Goal: Task Accomplishment & Management: Use online tool/utility

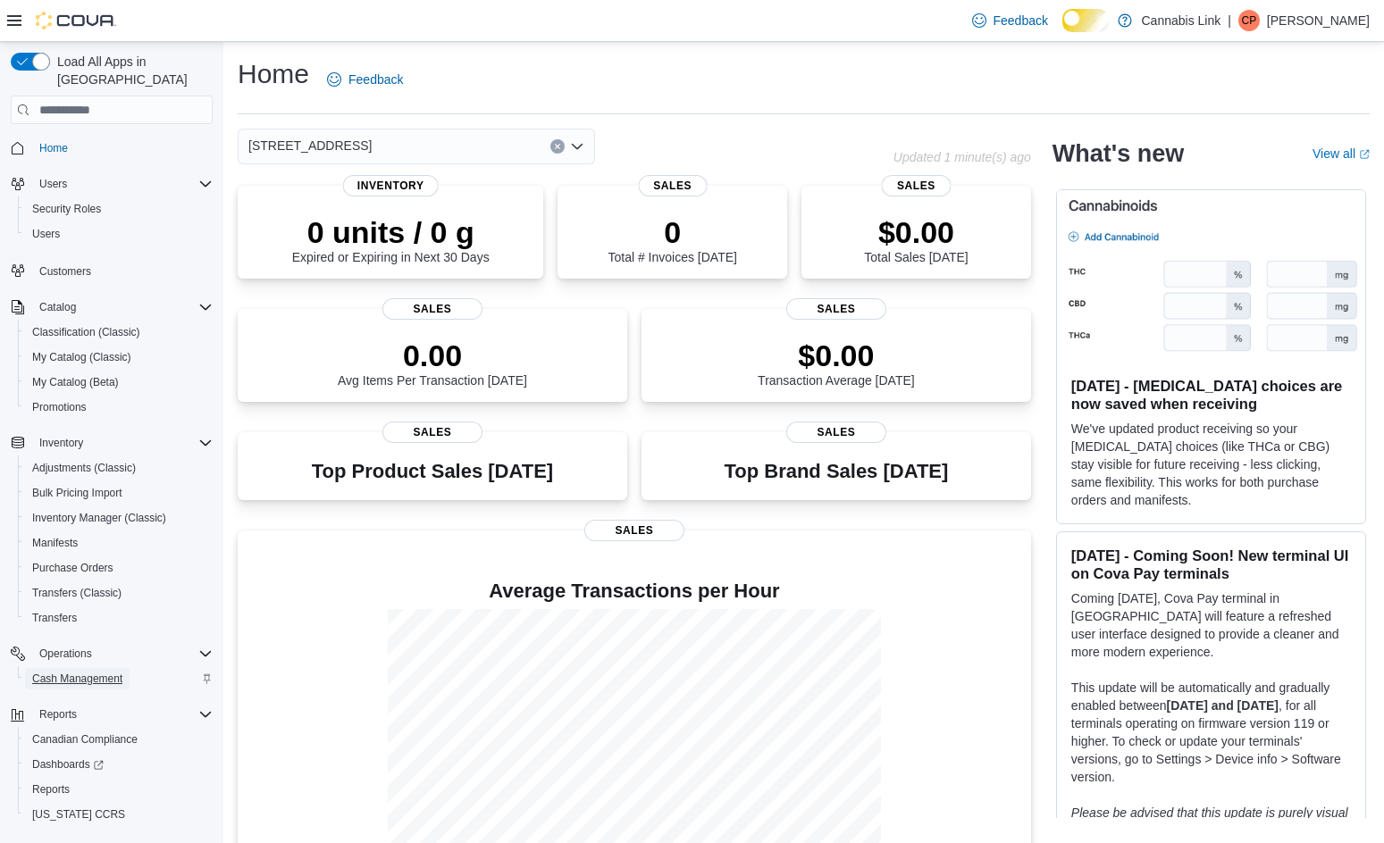
click at [115, 672] on span "Cash Management" at bounding box center [77, 679] width 90 height 14
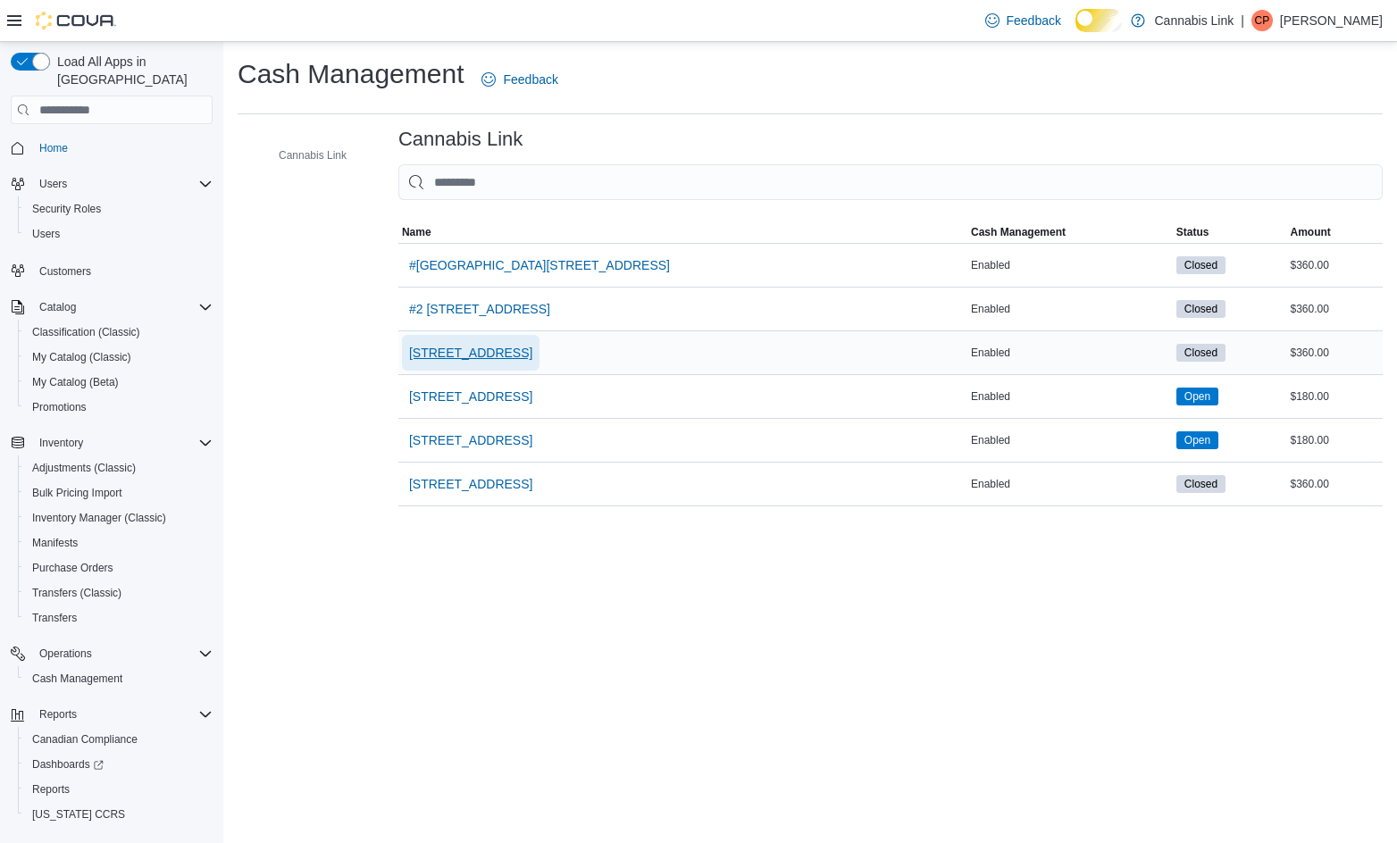
click at [532, 362] on span "[STREET_ADDRESS]" at bounding box center [470, 353] width 123 height 18
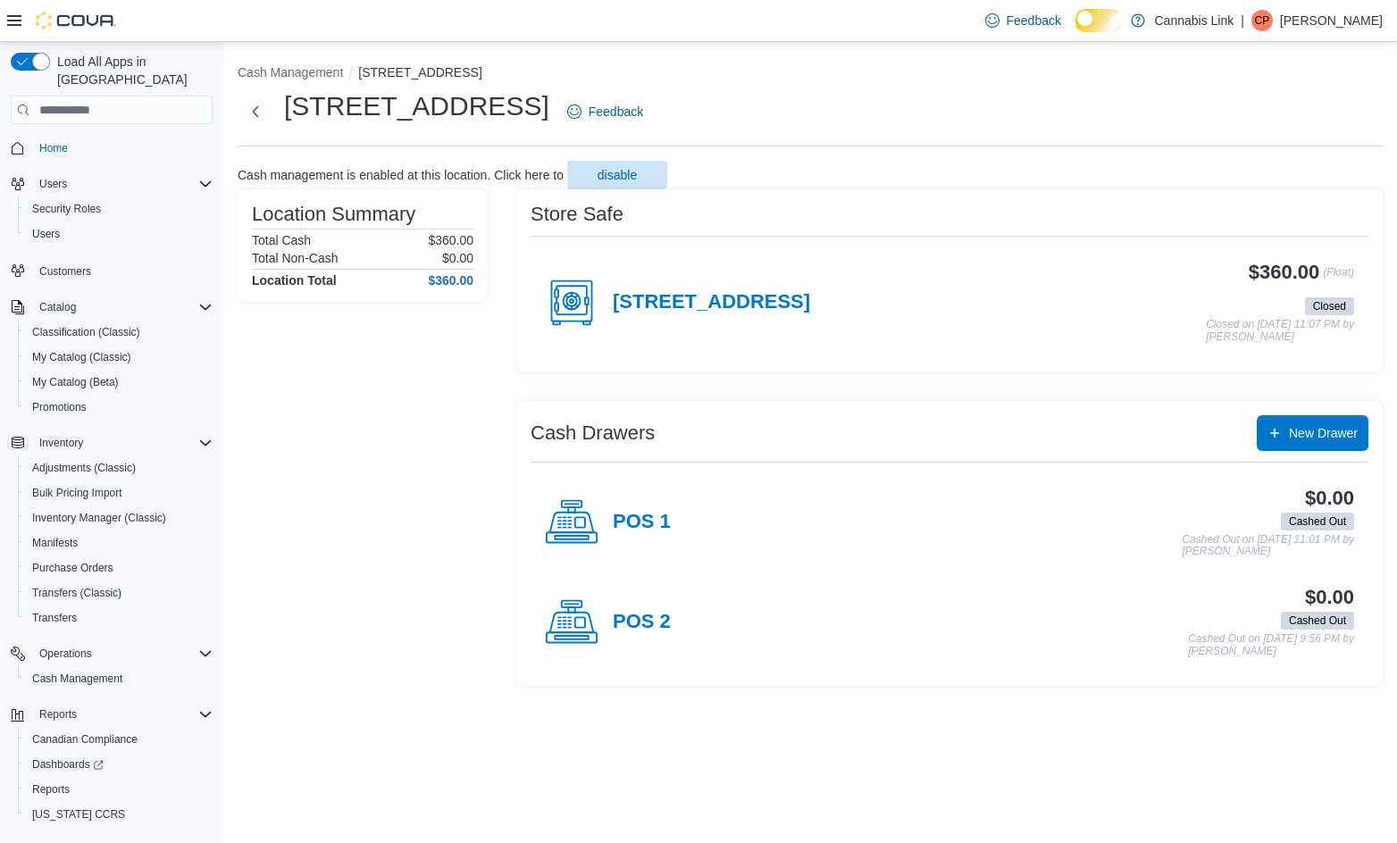
click at [810, 314] on h4 "[STREET_ADDRESS]" at bounding box center [711, 302] width 197 height 23
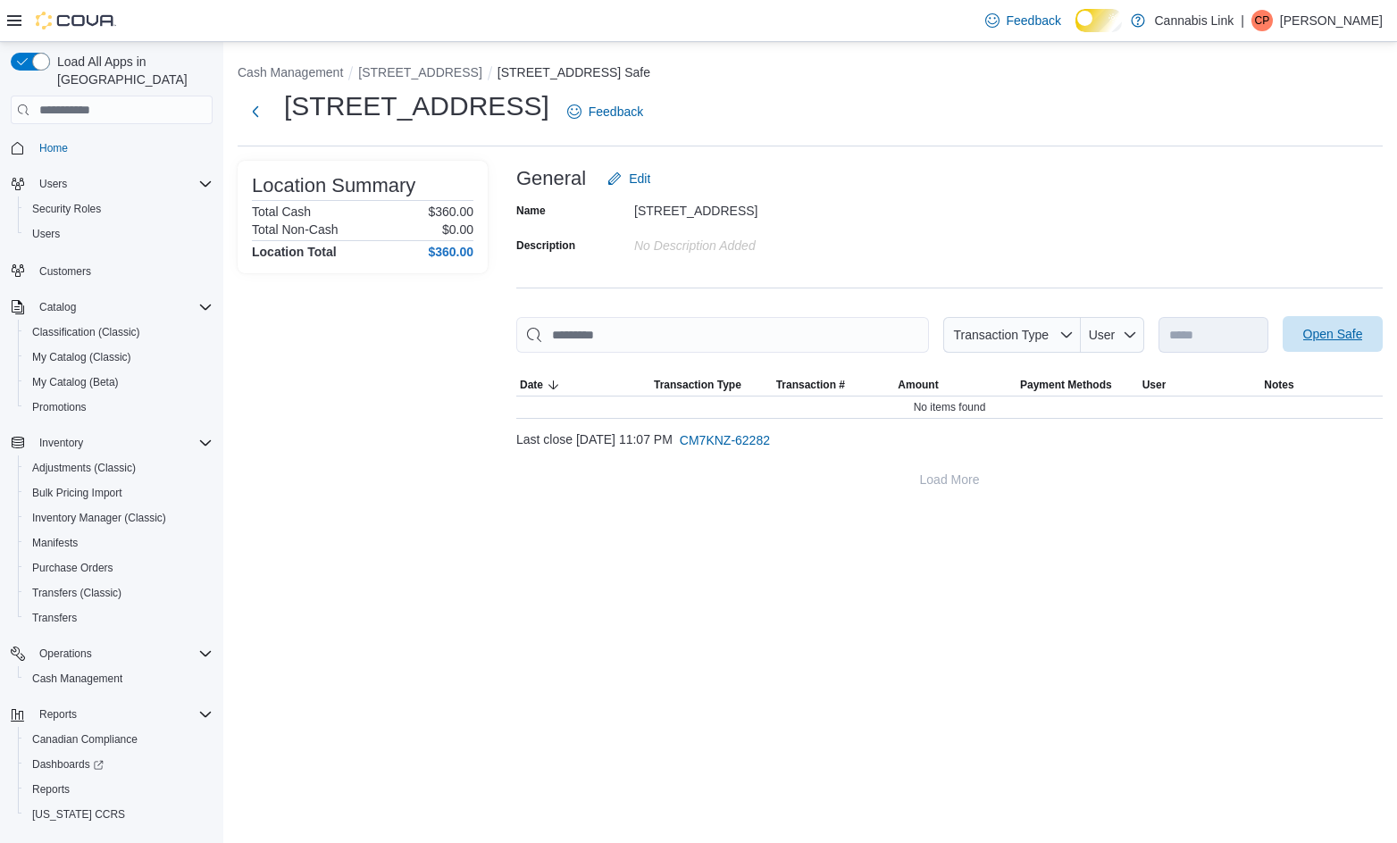
click at [990, 352] on span "Open Safe" at bounding box center [1333, 334] width 79 height 36
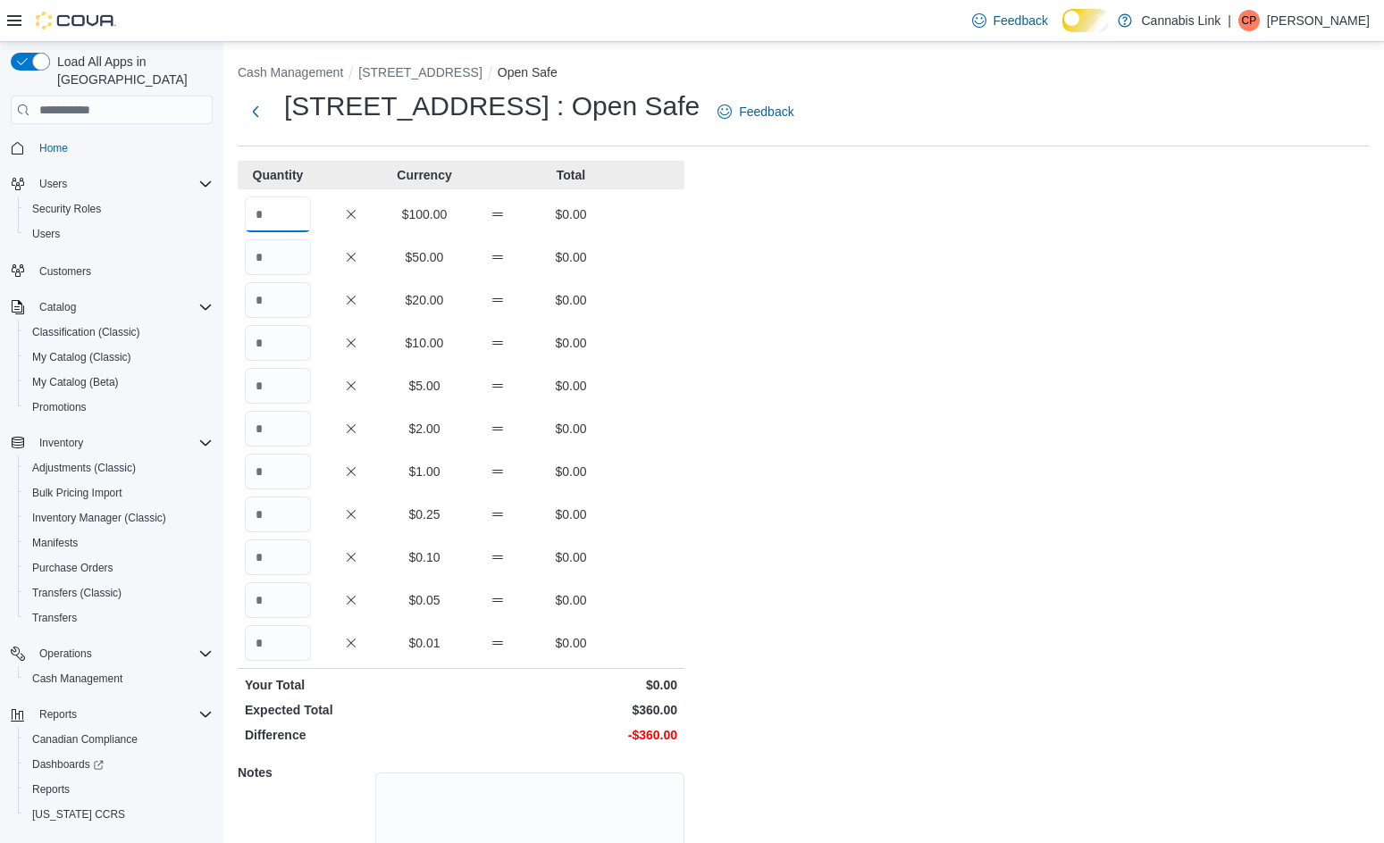
click at [299, 226] on input "Quantity" at bounding box center [278, 215] width 66 height 36
type input "*"
click at [296, 316] on input "Quantity" at bounding box center [278, 300] width 66 height 36
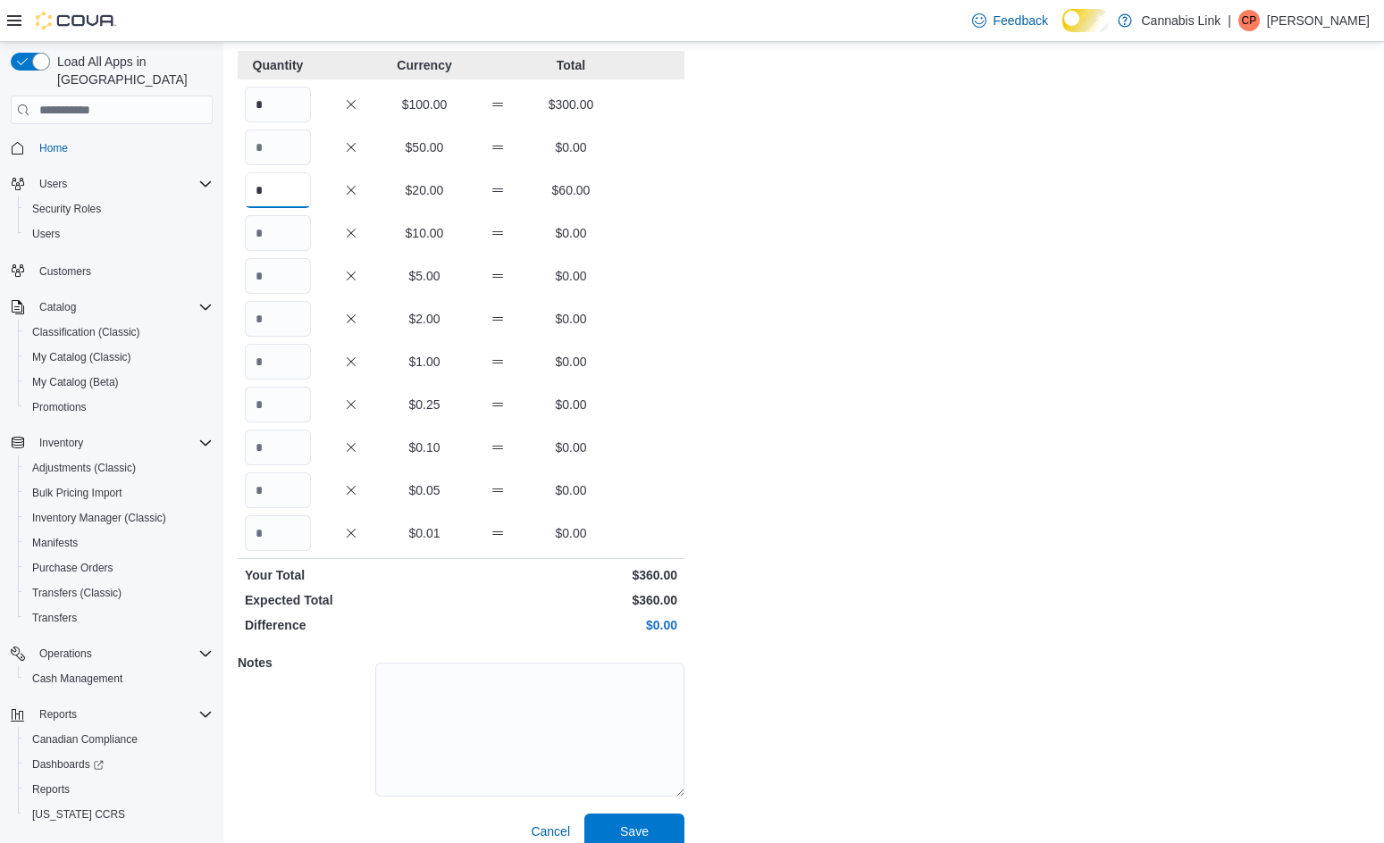
scroll to position [154, 0]
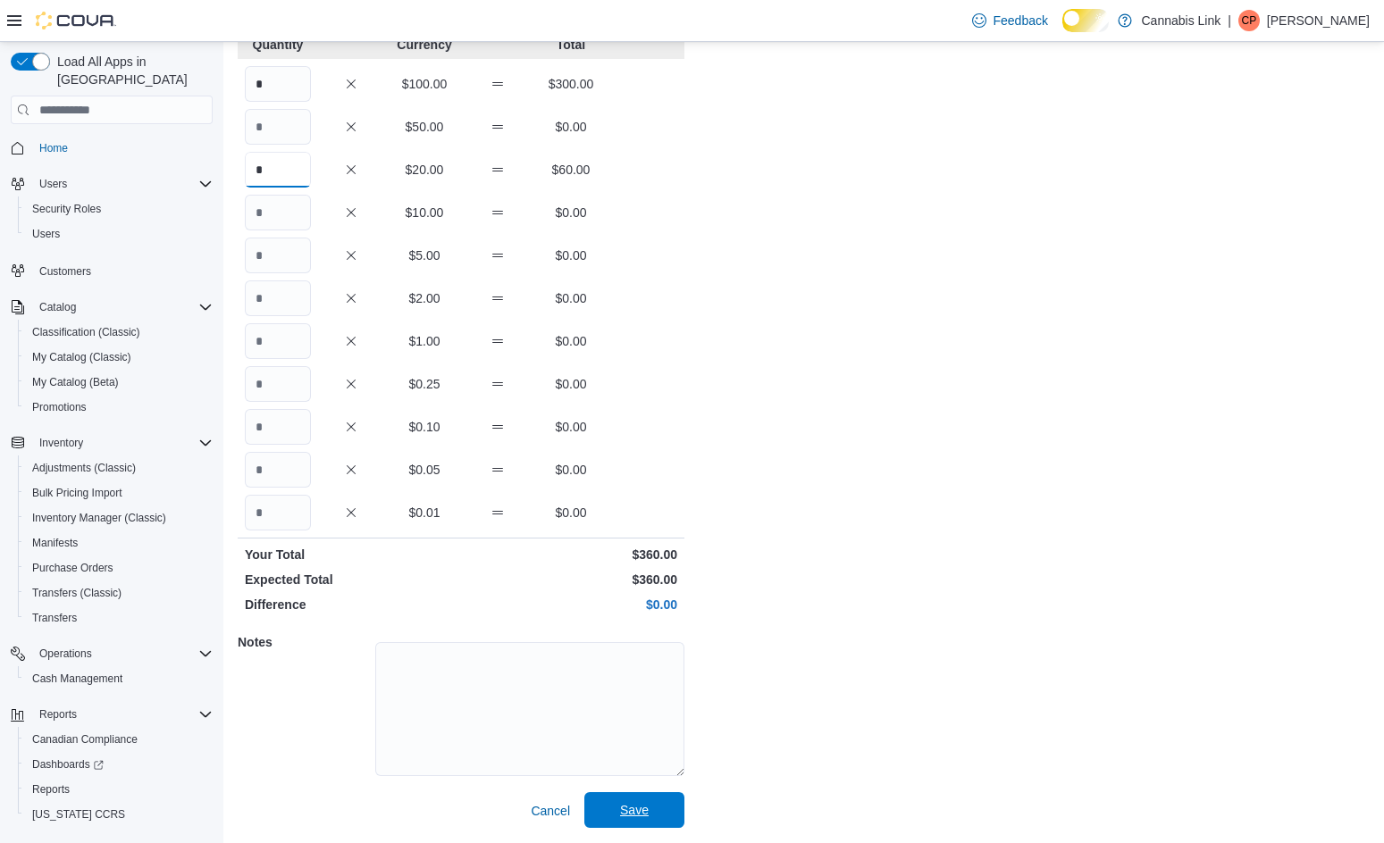
type input "*"
click at [629, 805] on span "Save" at bounding box center [634, 810] width 29 height 18
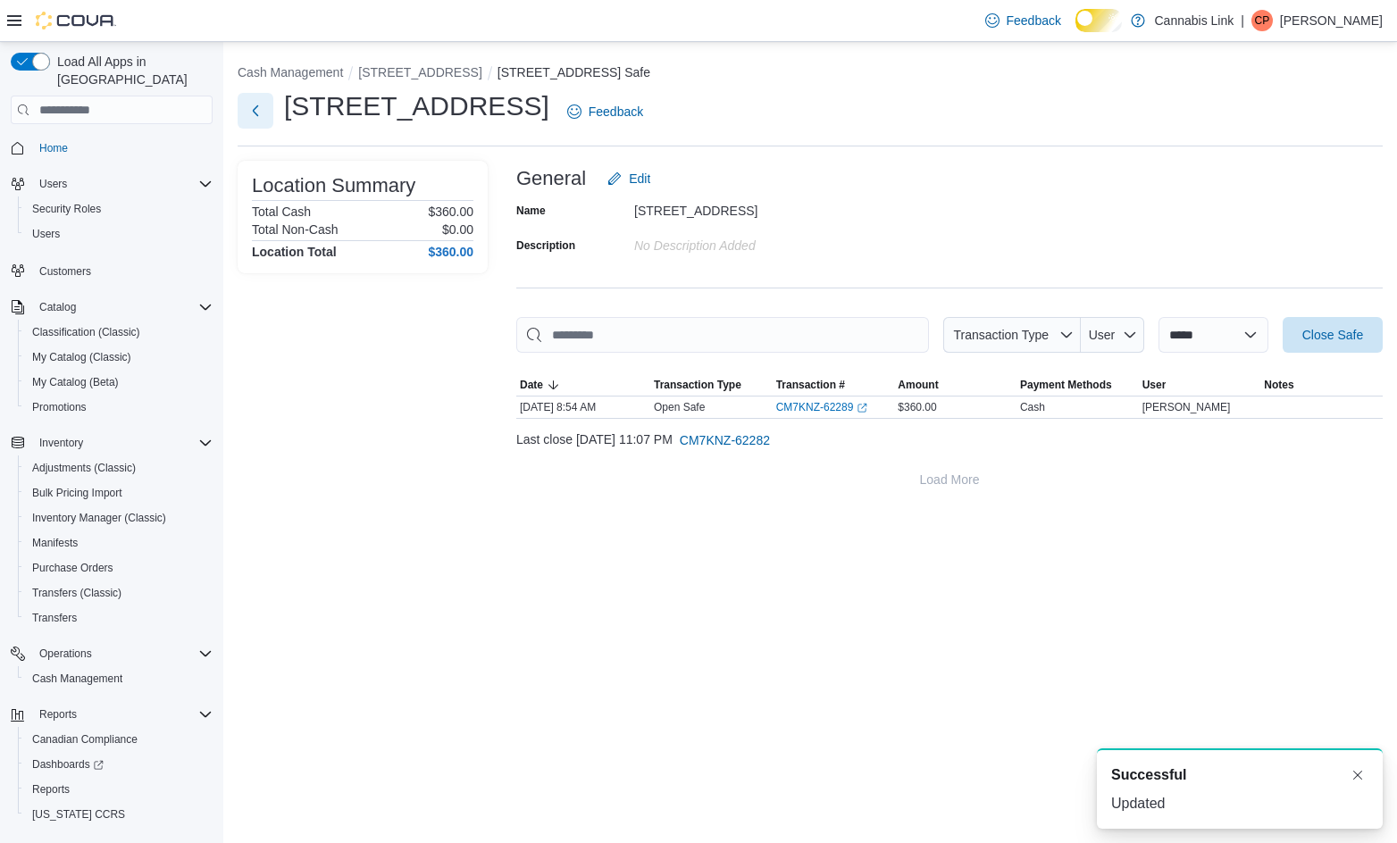
click at [252, 110] on button "Next" at bounding box center [256, 111] width 36 height 36
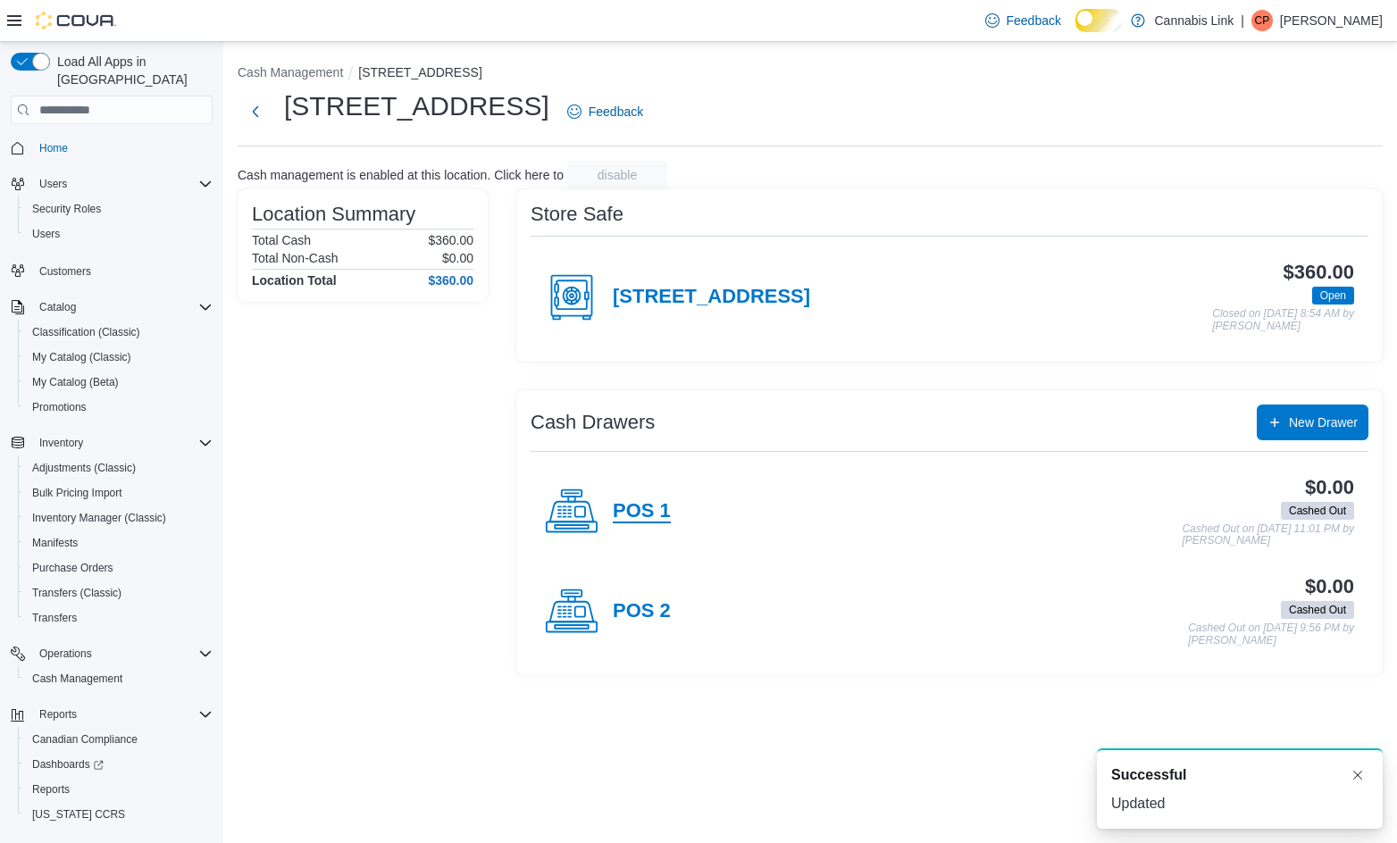
click at [624, 524] on h4 "POS 1" at bounding box center [642, 511] width 58 height 23
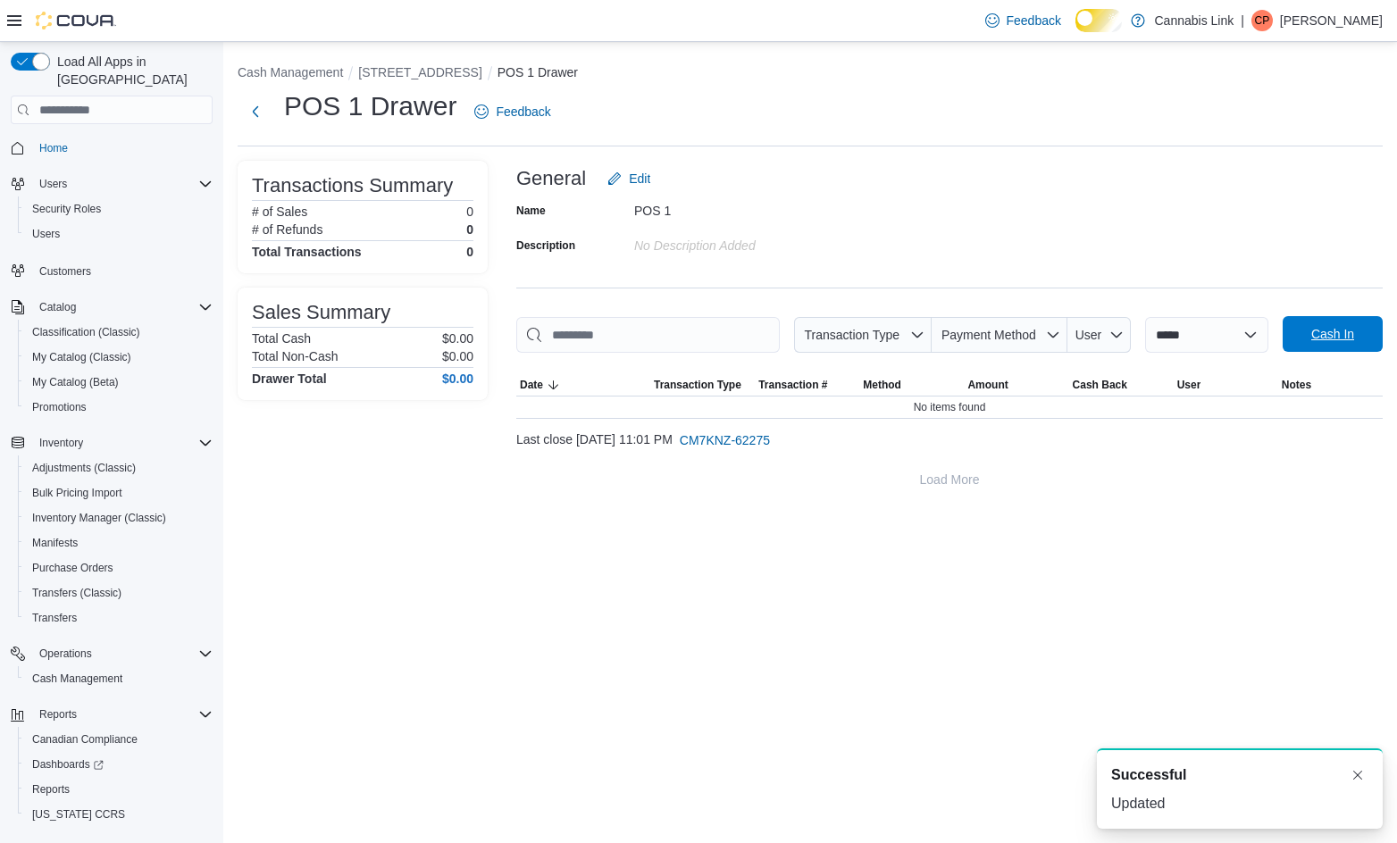
click at [990, 343] on span "Cash In" at bounding box center [1332, 334] width 43 height 18
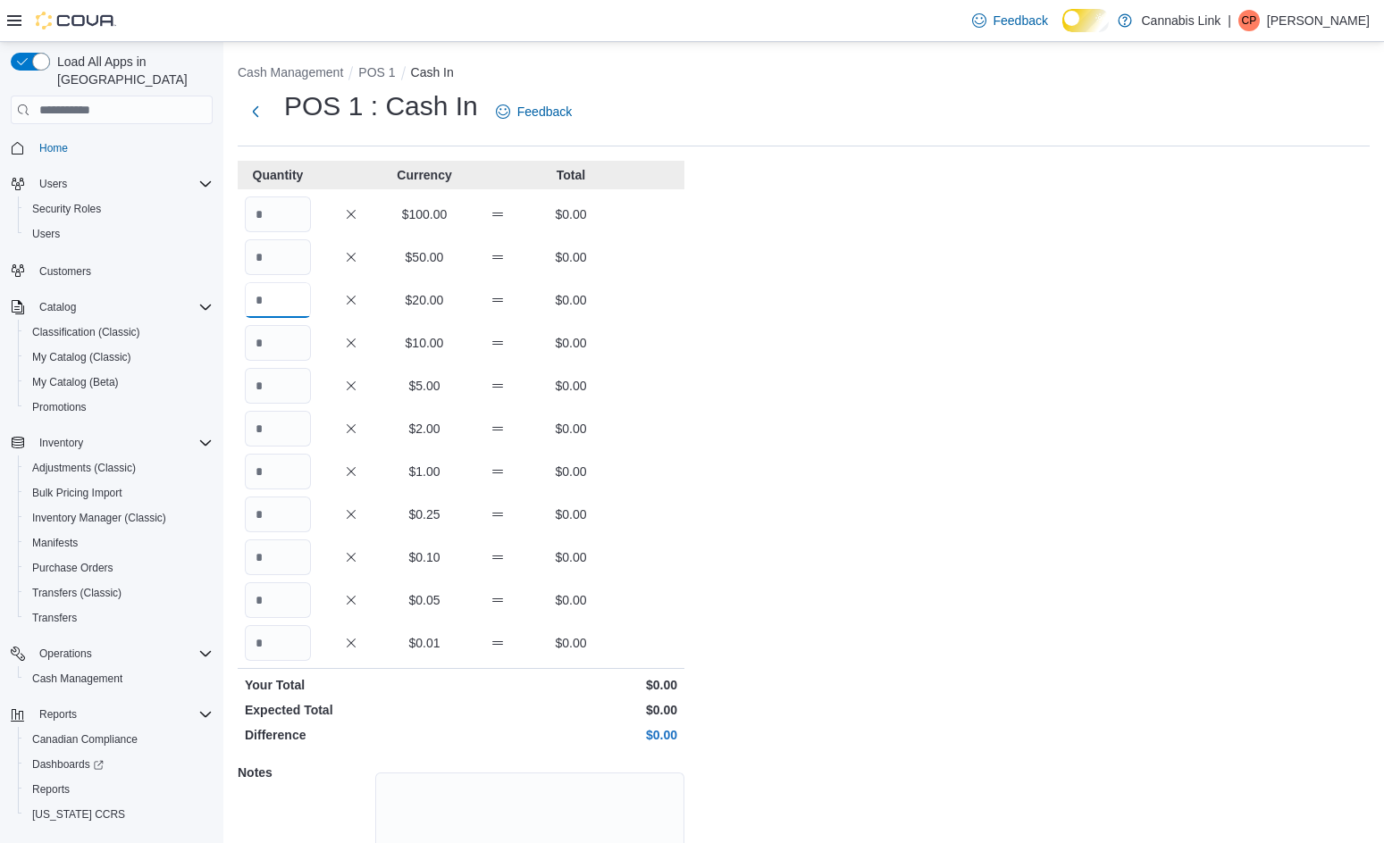
click at [284, 318] on input "Quantity" at bounding box center [278, 300] width 66 height 36
type input "*"
type input "**"
type input "*"
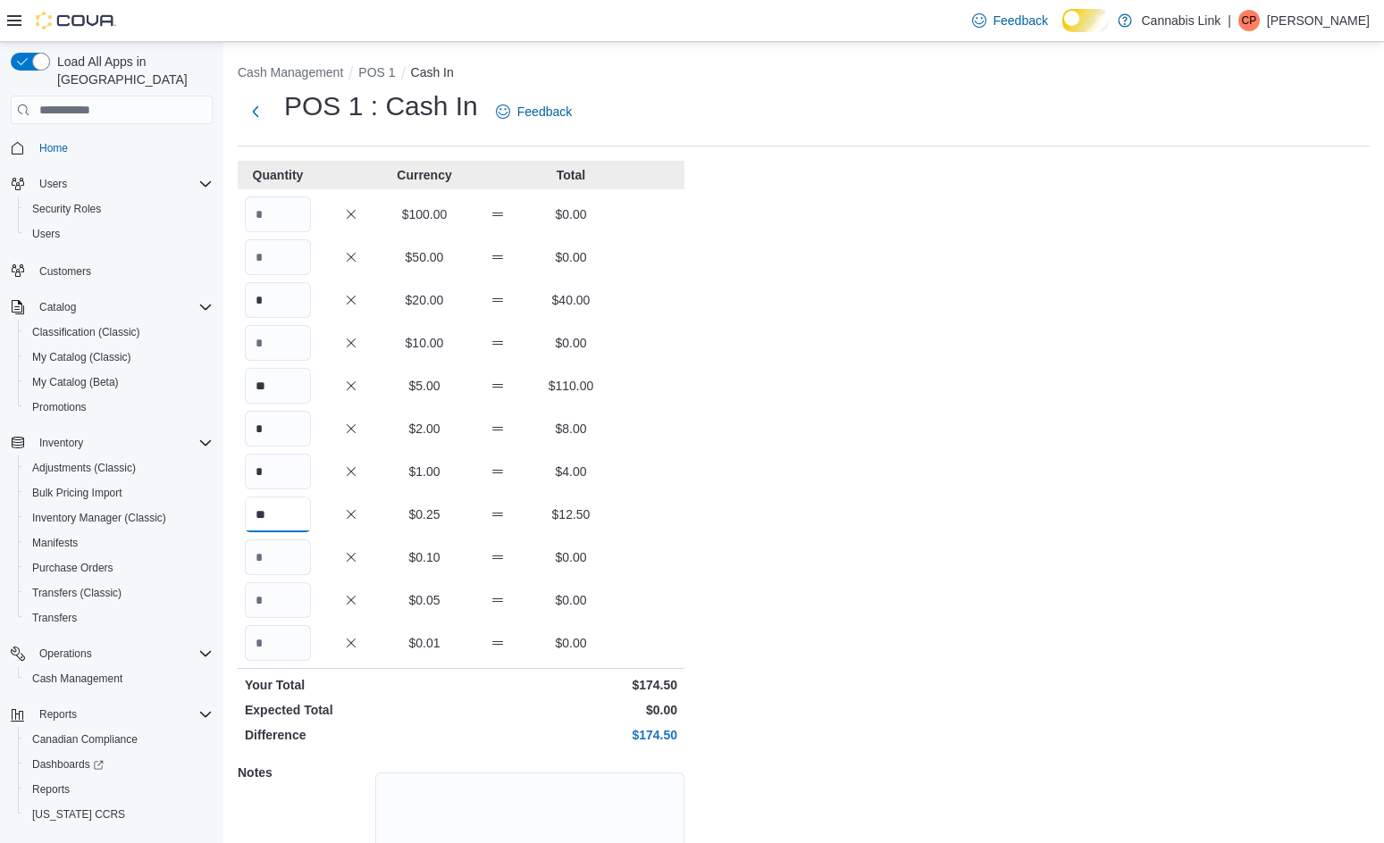
type input "**"
type input "*"
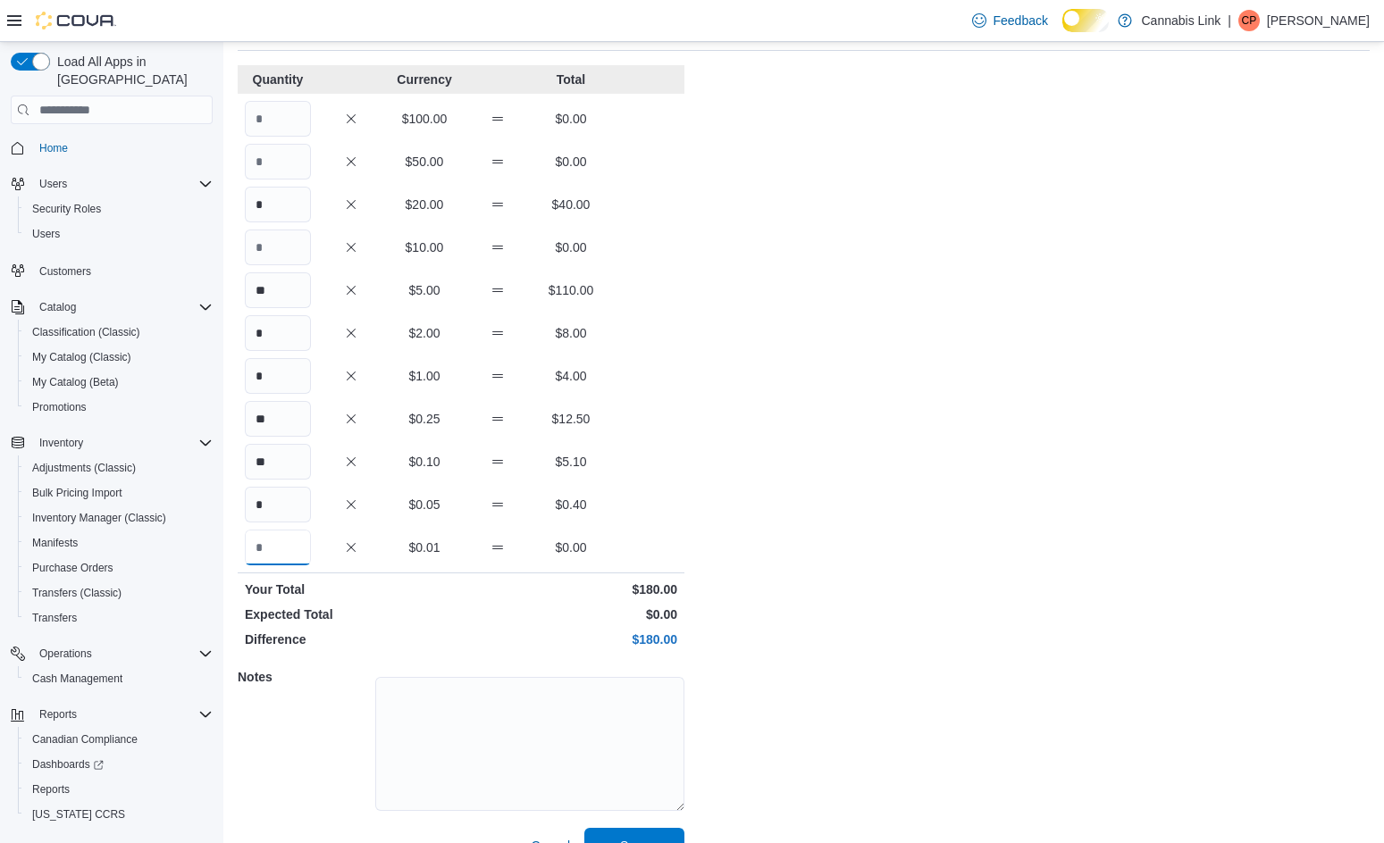
scroll to position [154, 0]
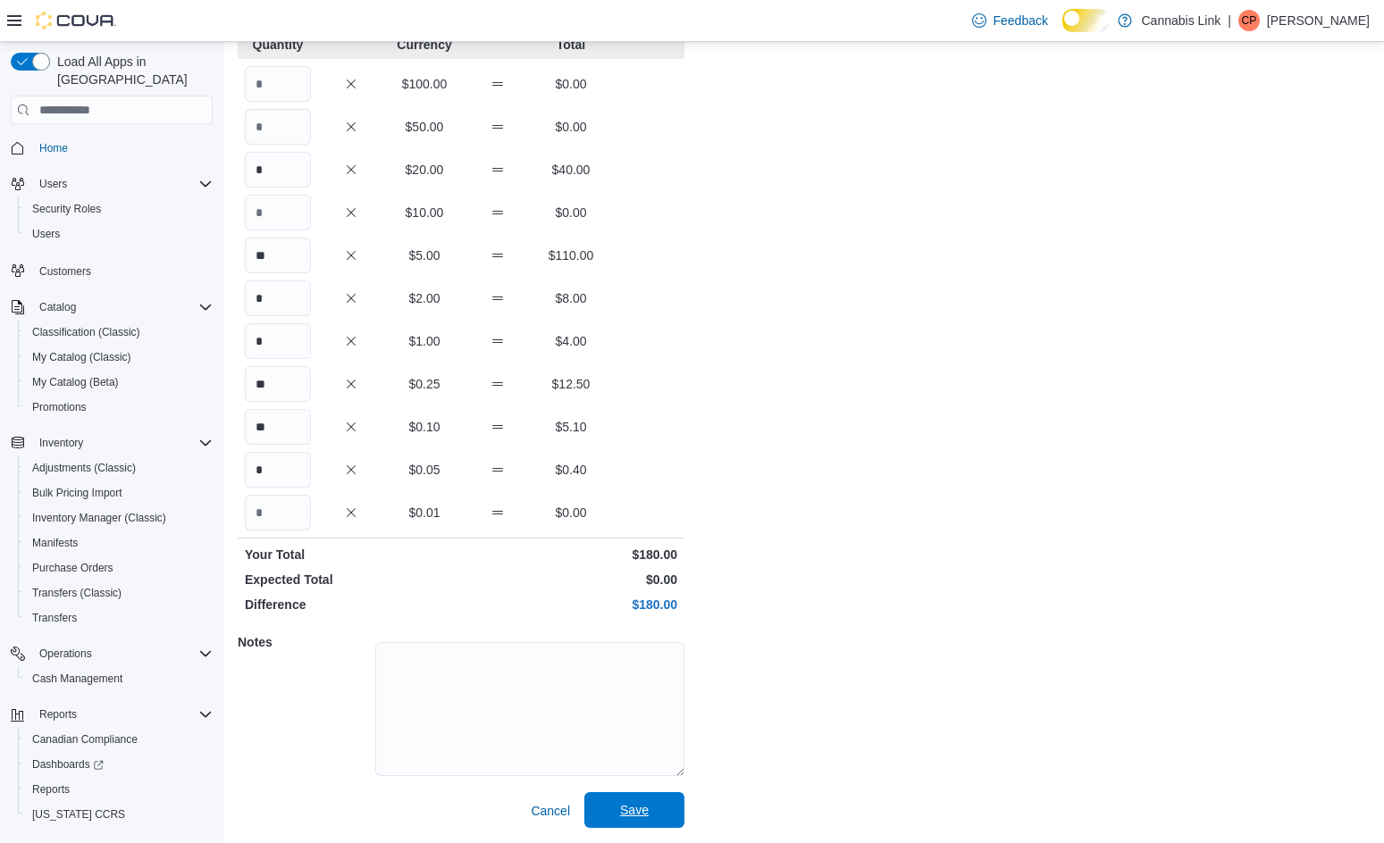
click at [632, 818] on span "Save" at bounding box center [634, 810] width 29 height 18
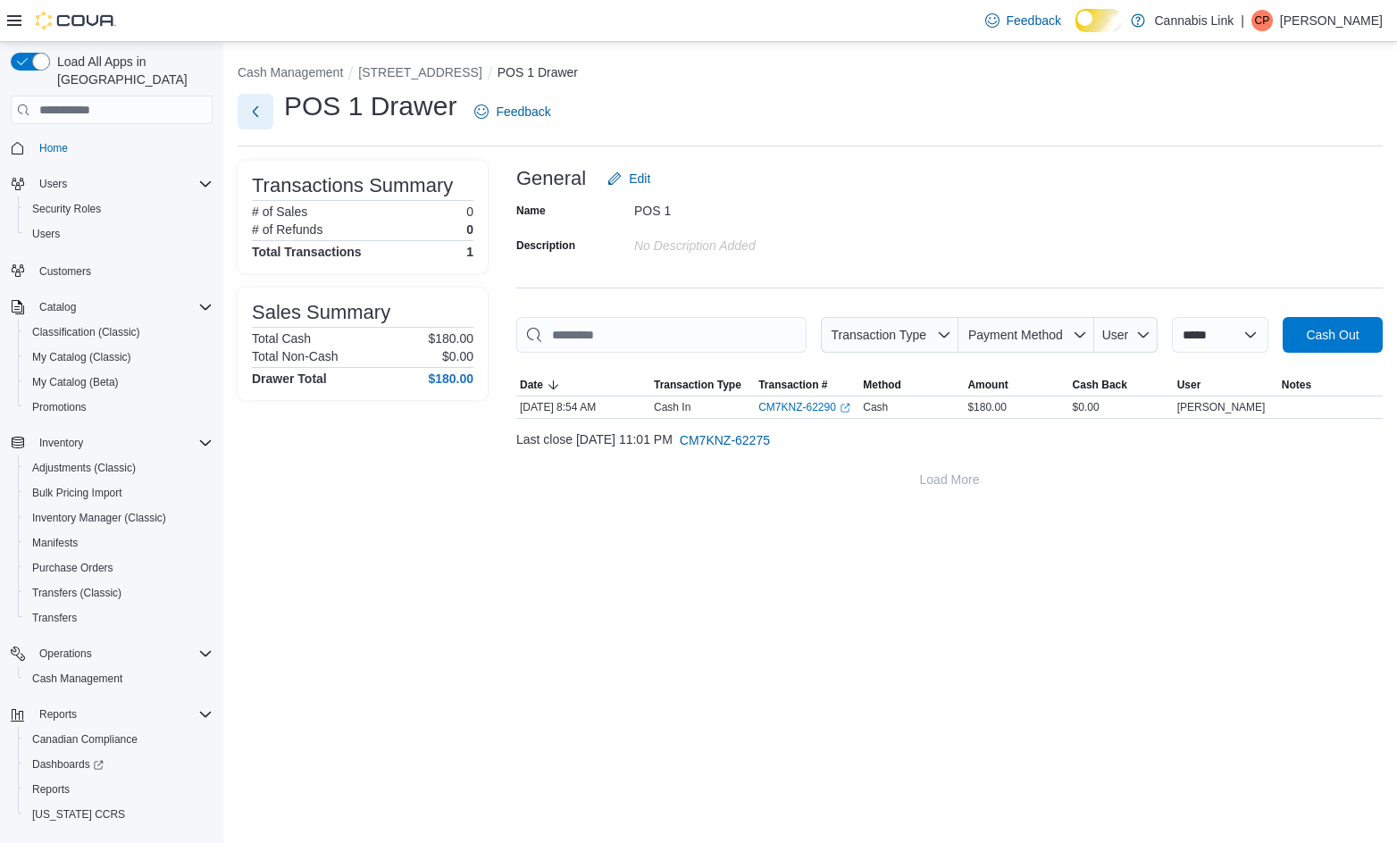
click at [272, 121] on button "Next" at bounding box center [256, 112] width 36 height 36
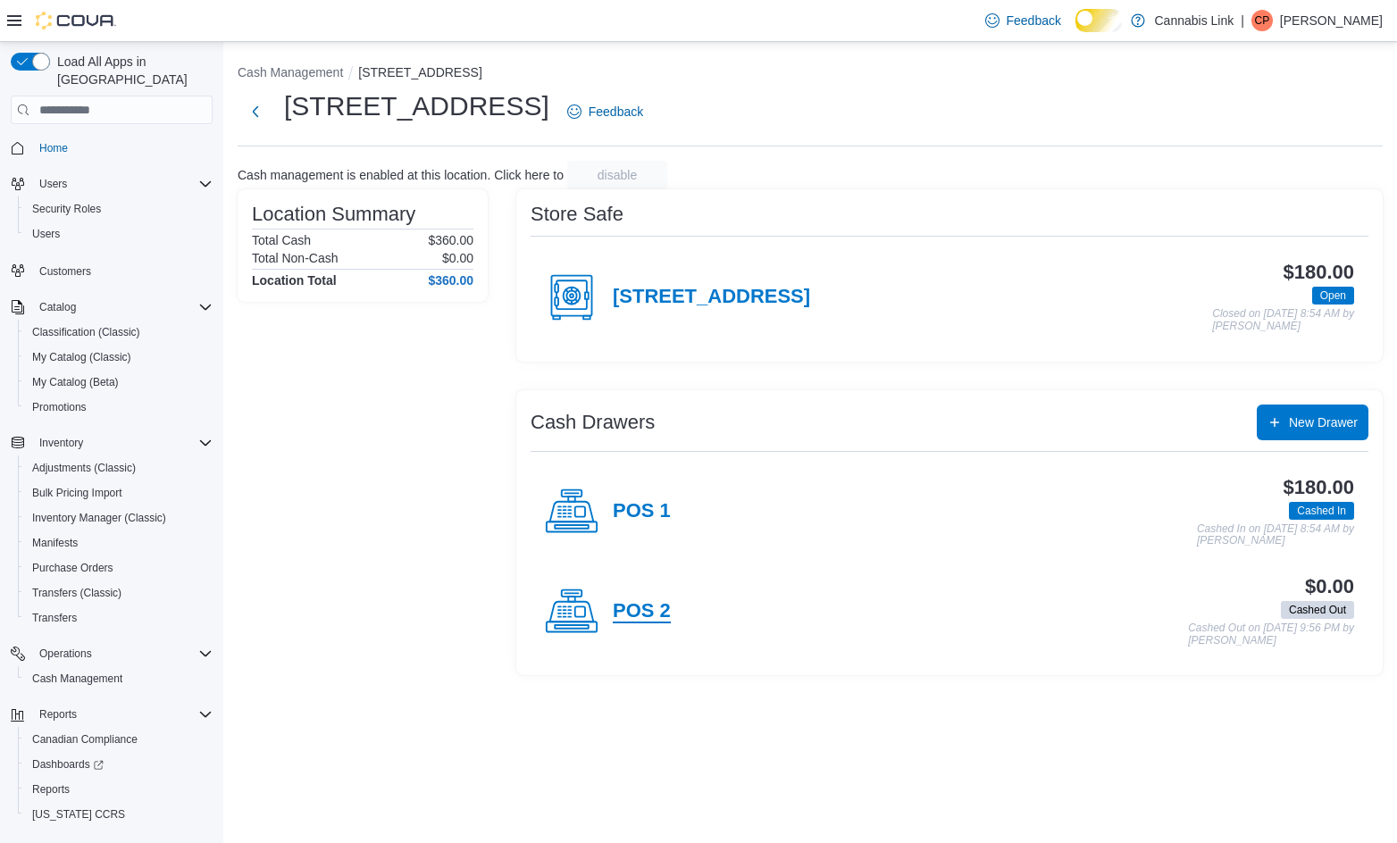
click at [671, 624] on h4 "POS 2" at bounding box center [642, 611] width 58 height 23
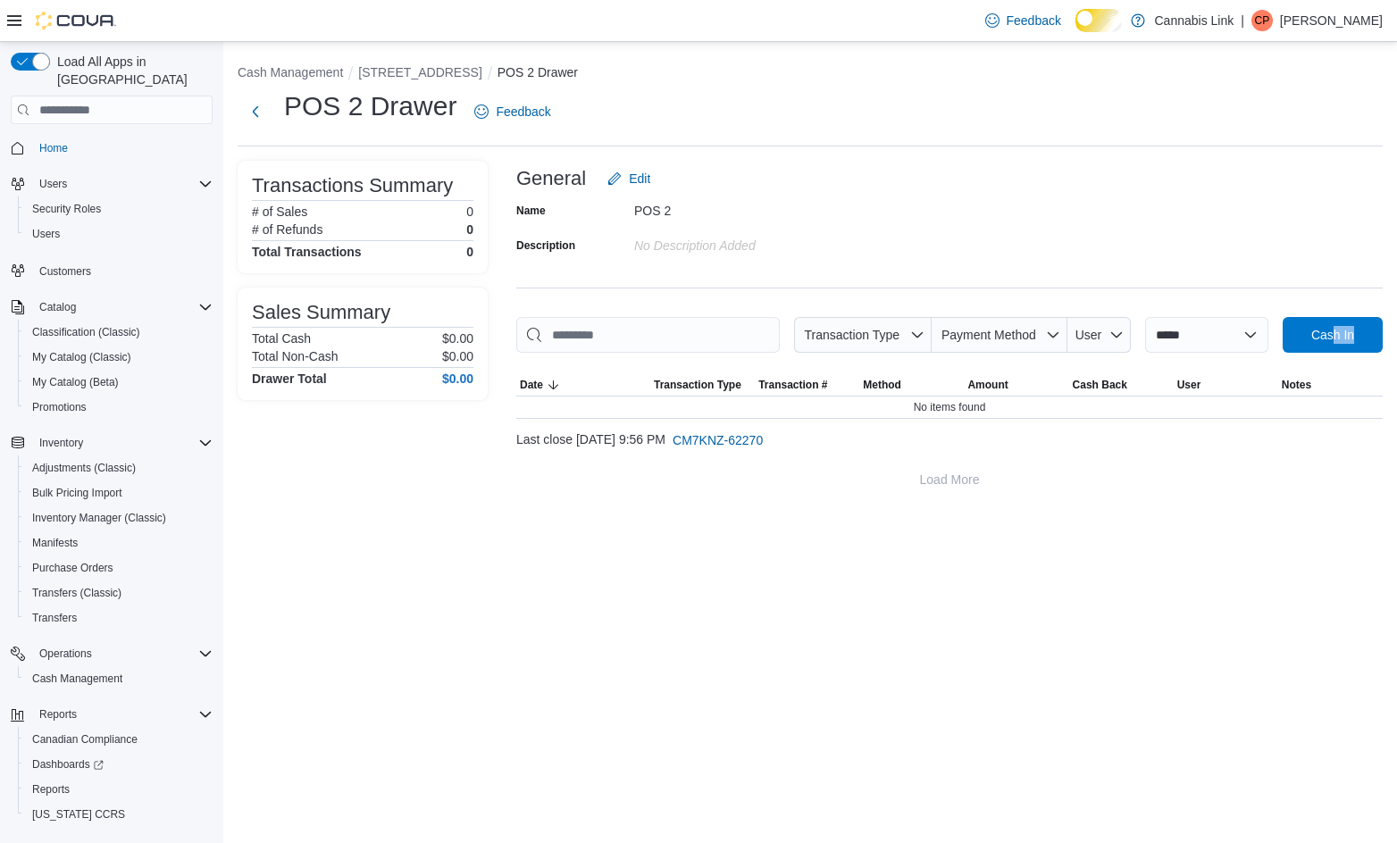
click at [990, 363] on div "**********" at bounding box center [949, 368] width 867 height 102
click at [990, 352] on span "Cash In" at bounding box center [1333, 334] width 79 height 36
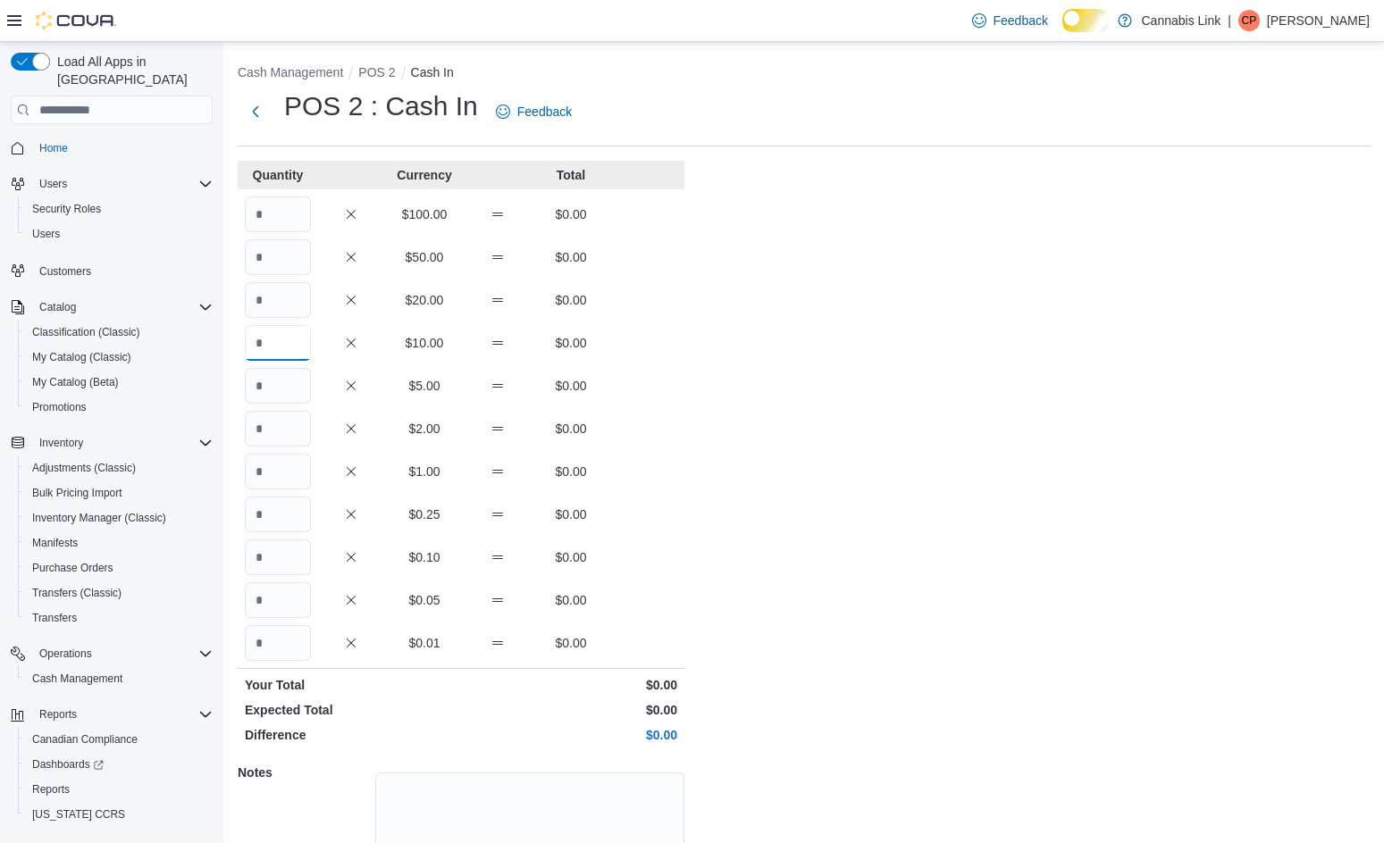
click at [293, 348] on input "Quantity" at bounding box center [278, 343] width 66 height 36
type input "*"
click at [294, 350] on input "Quantity" at bounding box center [278, 343] width 66 height 36
type input "*"
type input "**"
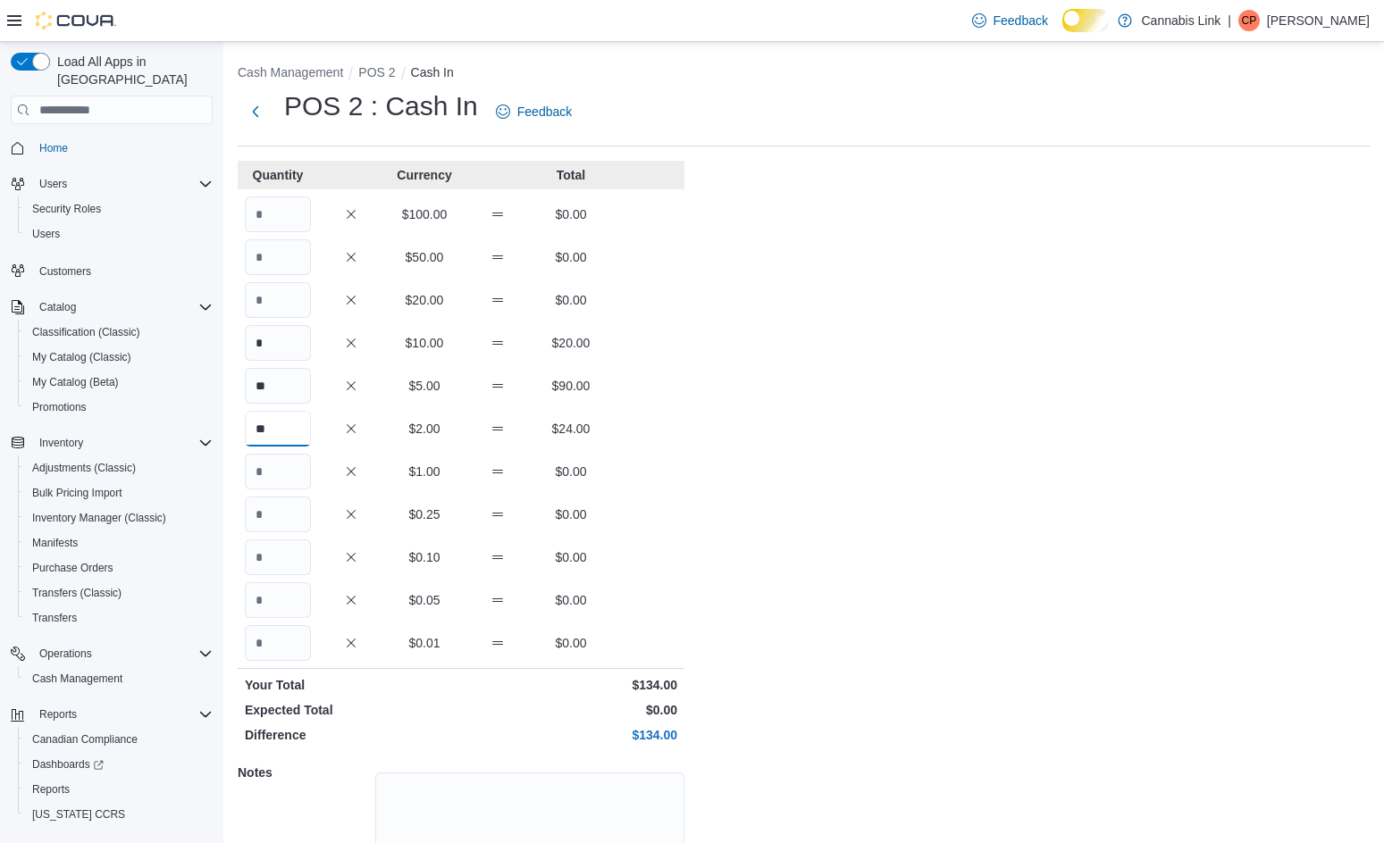
type input "**"
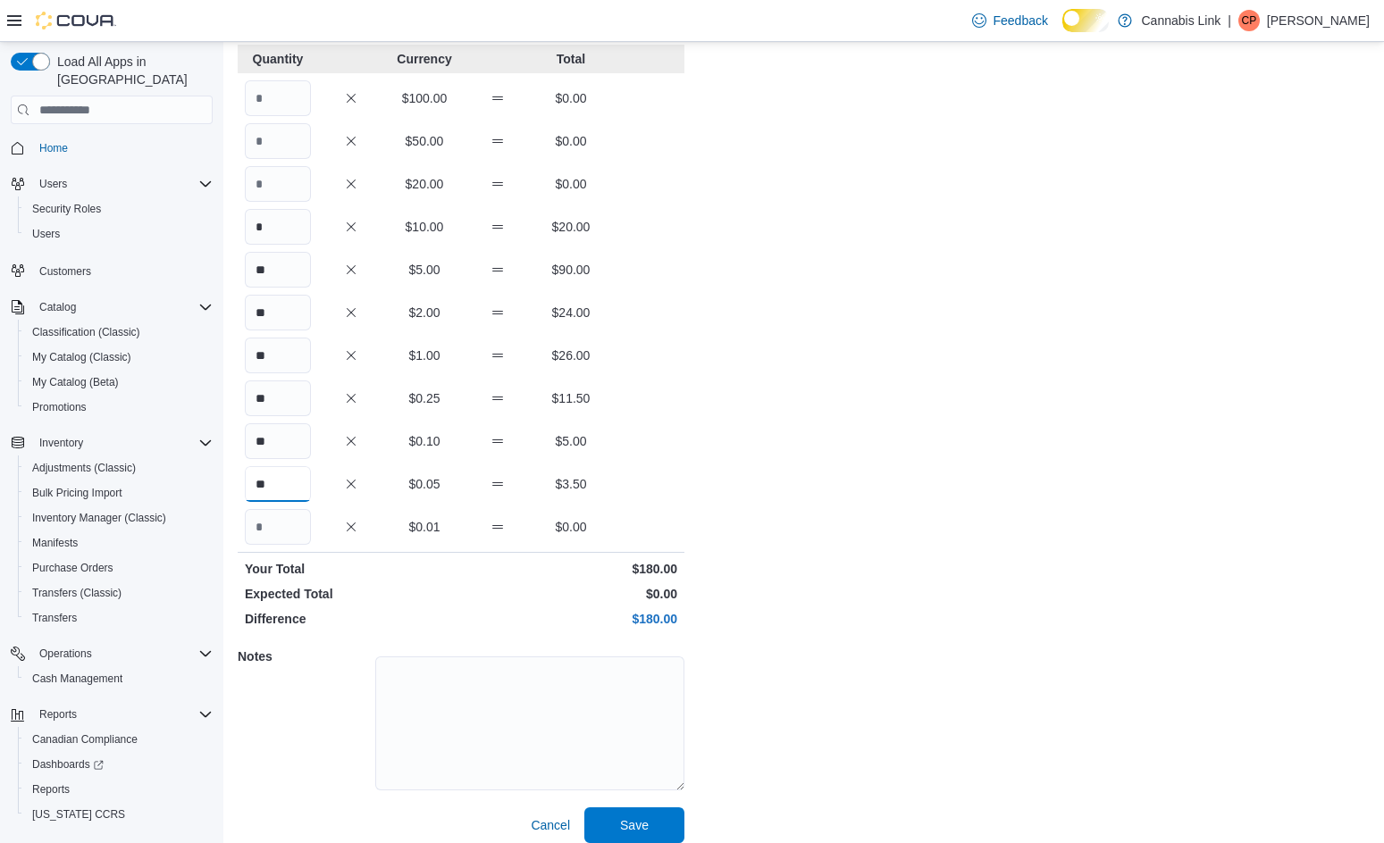
scroll to position [154, 0]
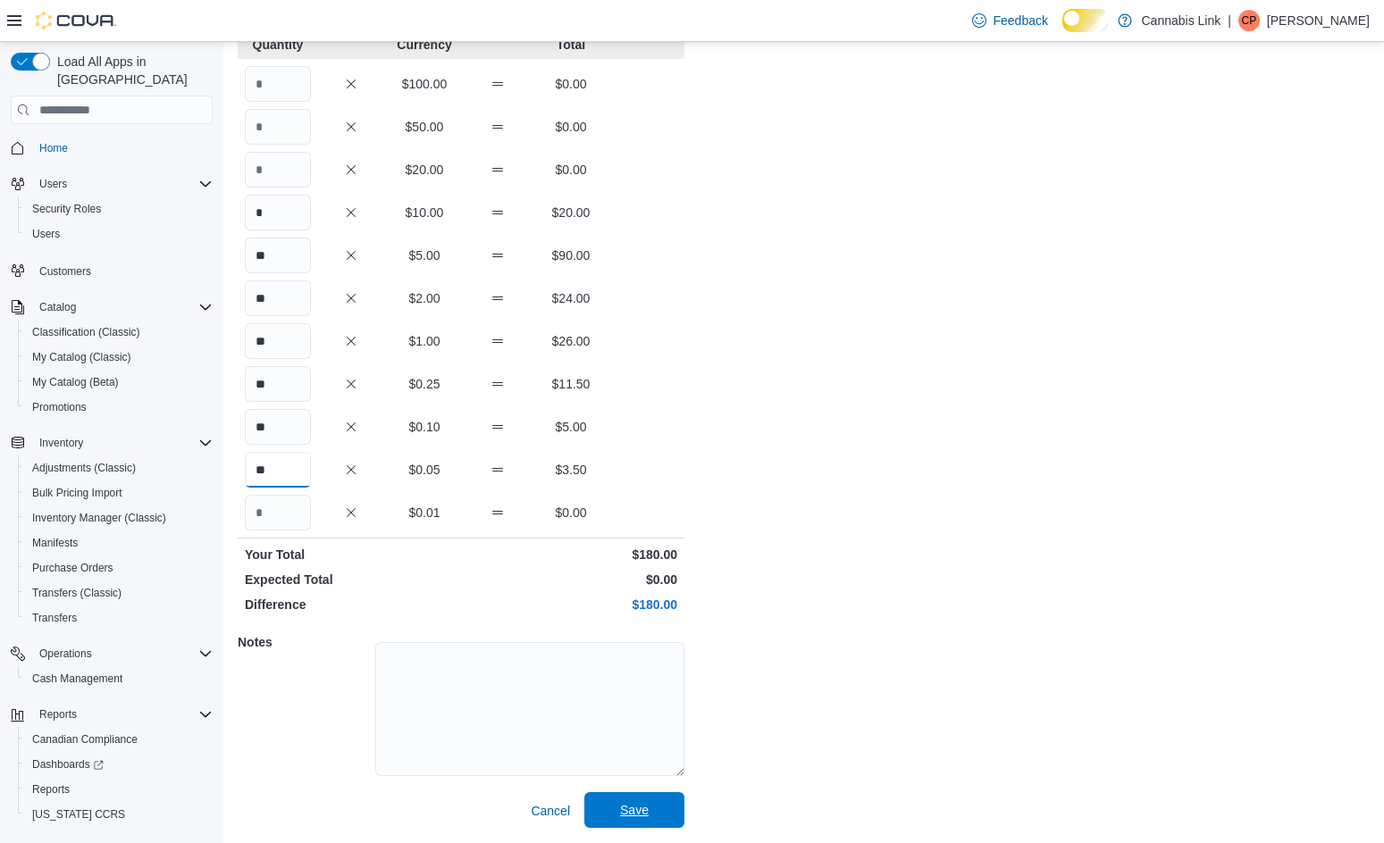
type input "**"
click at [655, 799] on span "Save" at bounding box center [634, 810] width 79 height 36
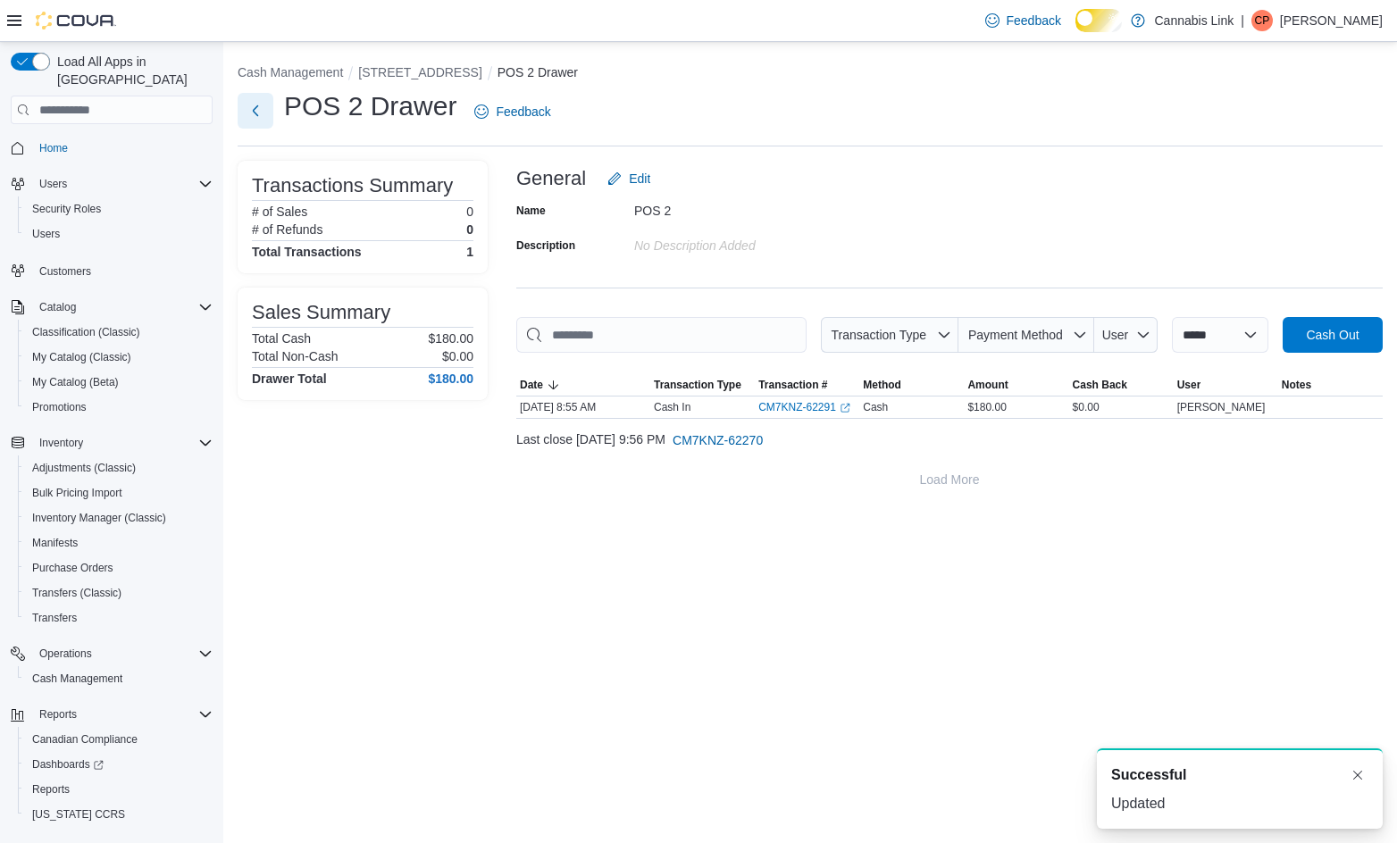
click at [259, 123] on button "Next" at bounding box center [256, 111] width 36 height 36
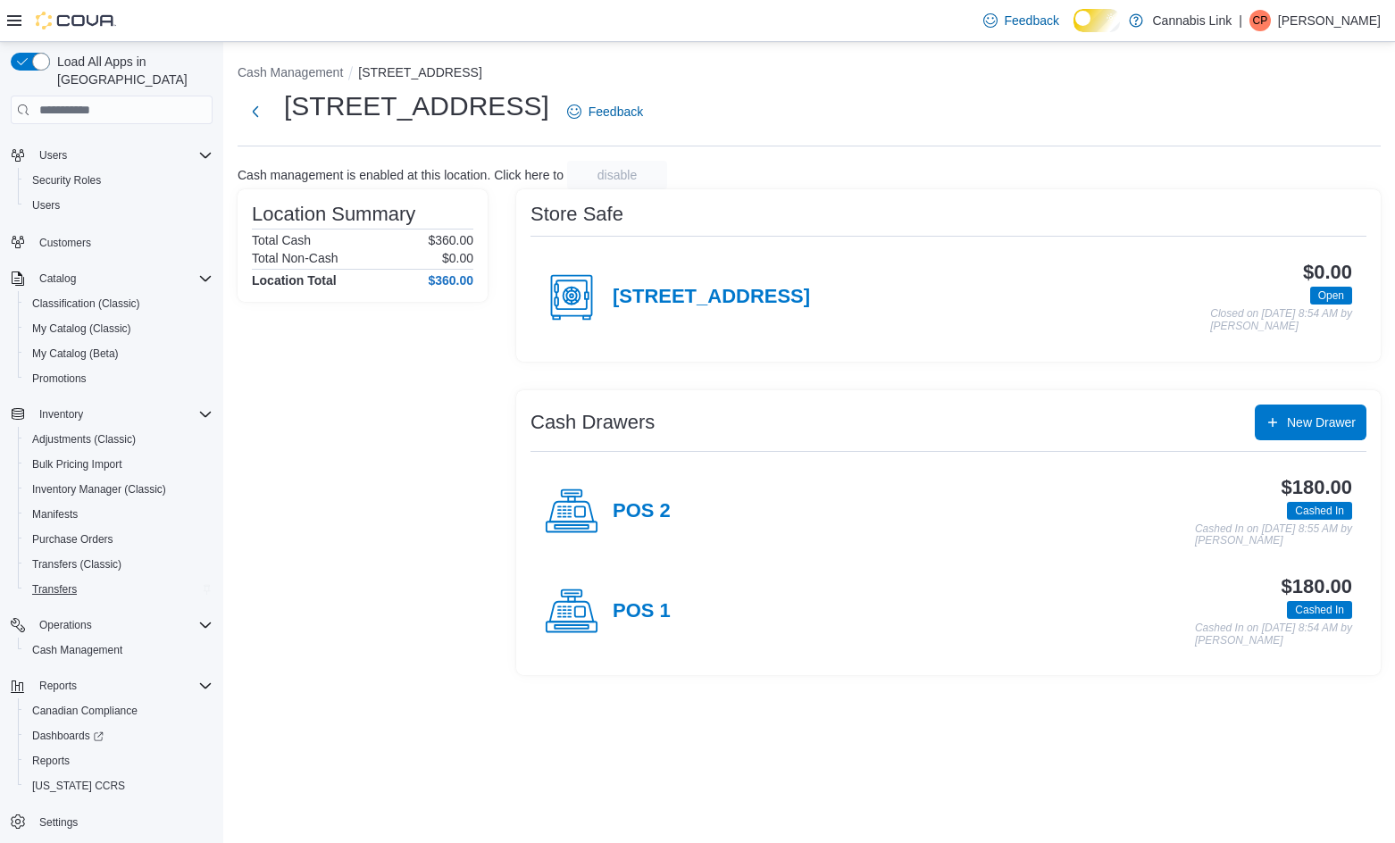
scroll to position [45, 0]
click at [70, 750] on span "Reports" at bounding box center [51, 757] width 38 height 14
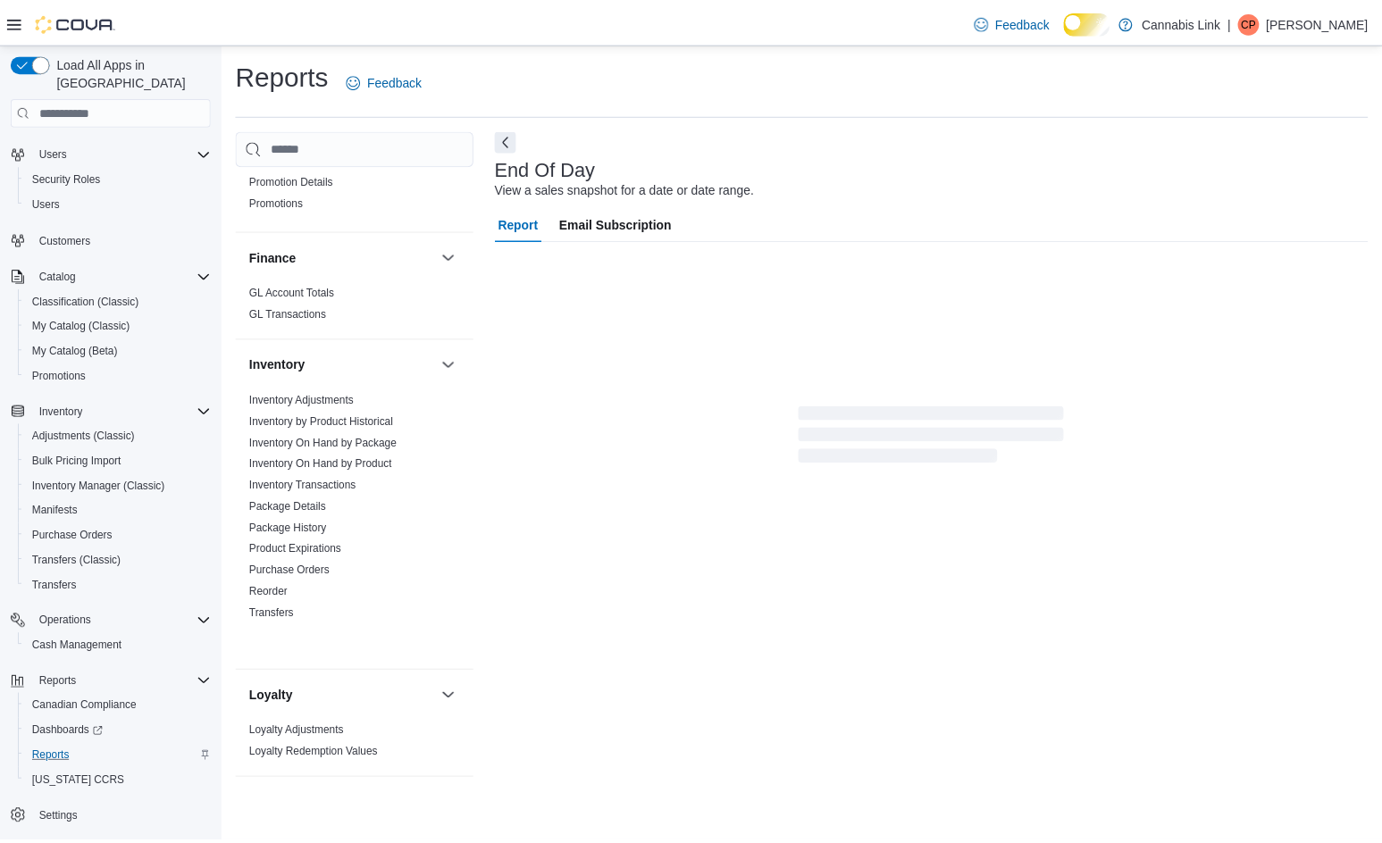
scroll to position [417, 0]
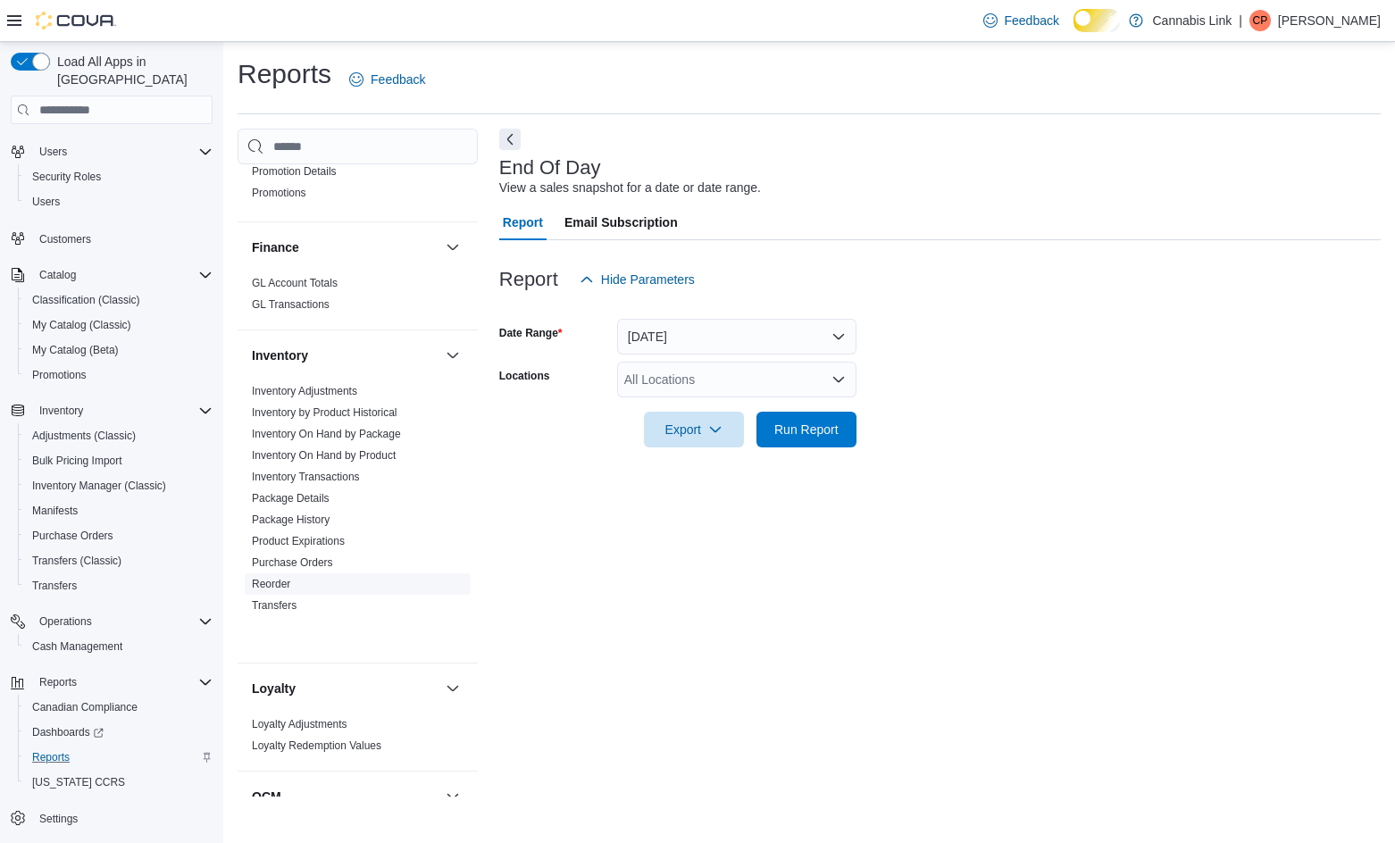
click at [280, 595] on span "Reorder" at bounding box center [358, 584] width 226 height 21
click at [270, 591] on link "Reorder" at bounding box center [271, 584] width 38 height 13
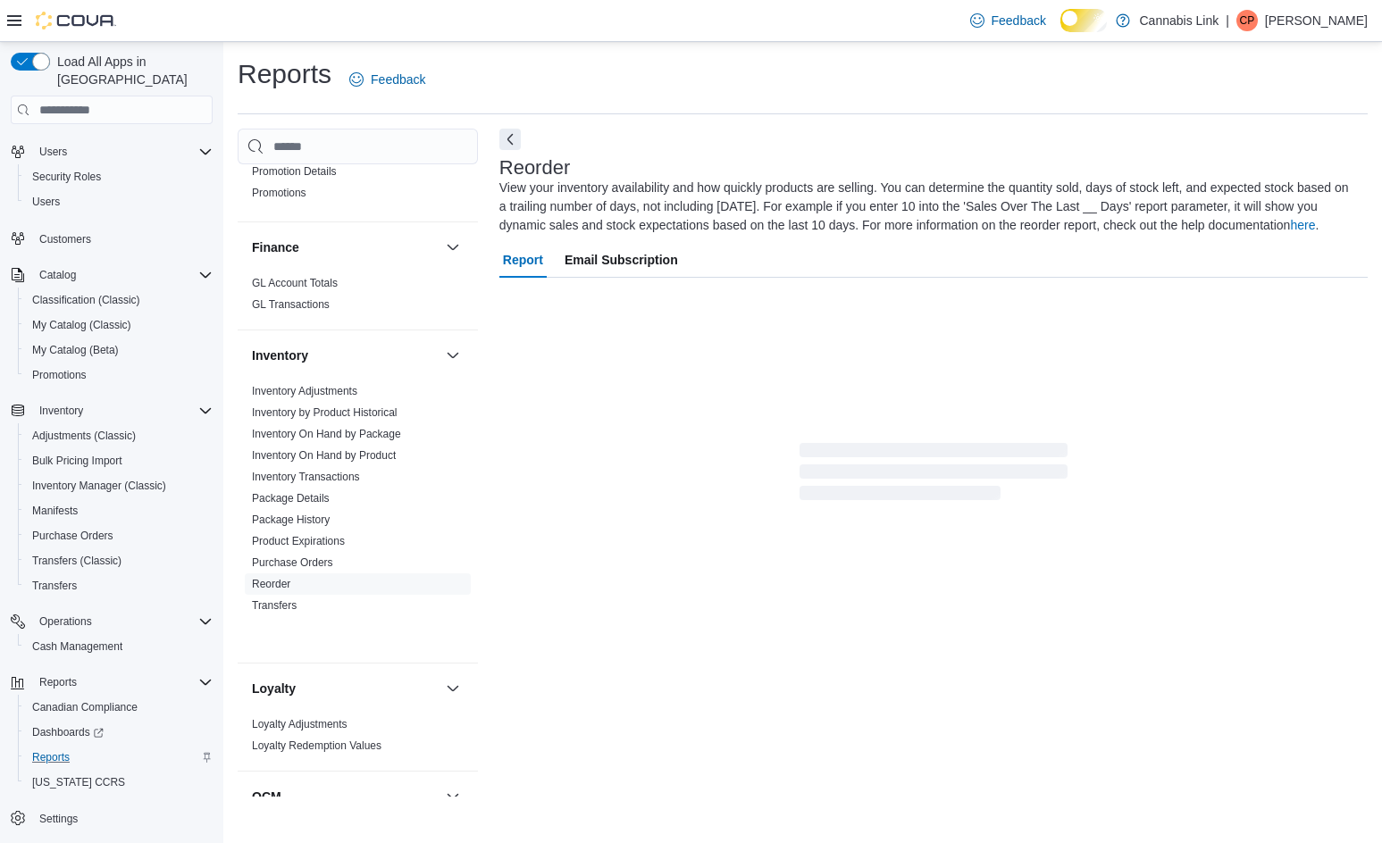
scroll to position [5, 0]
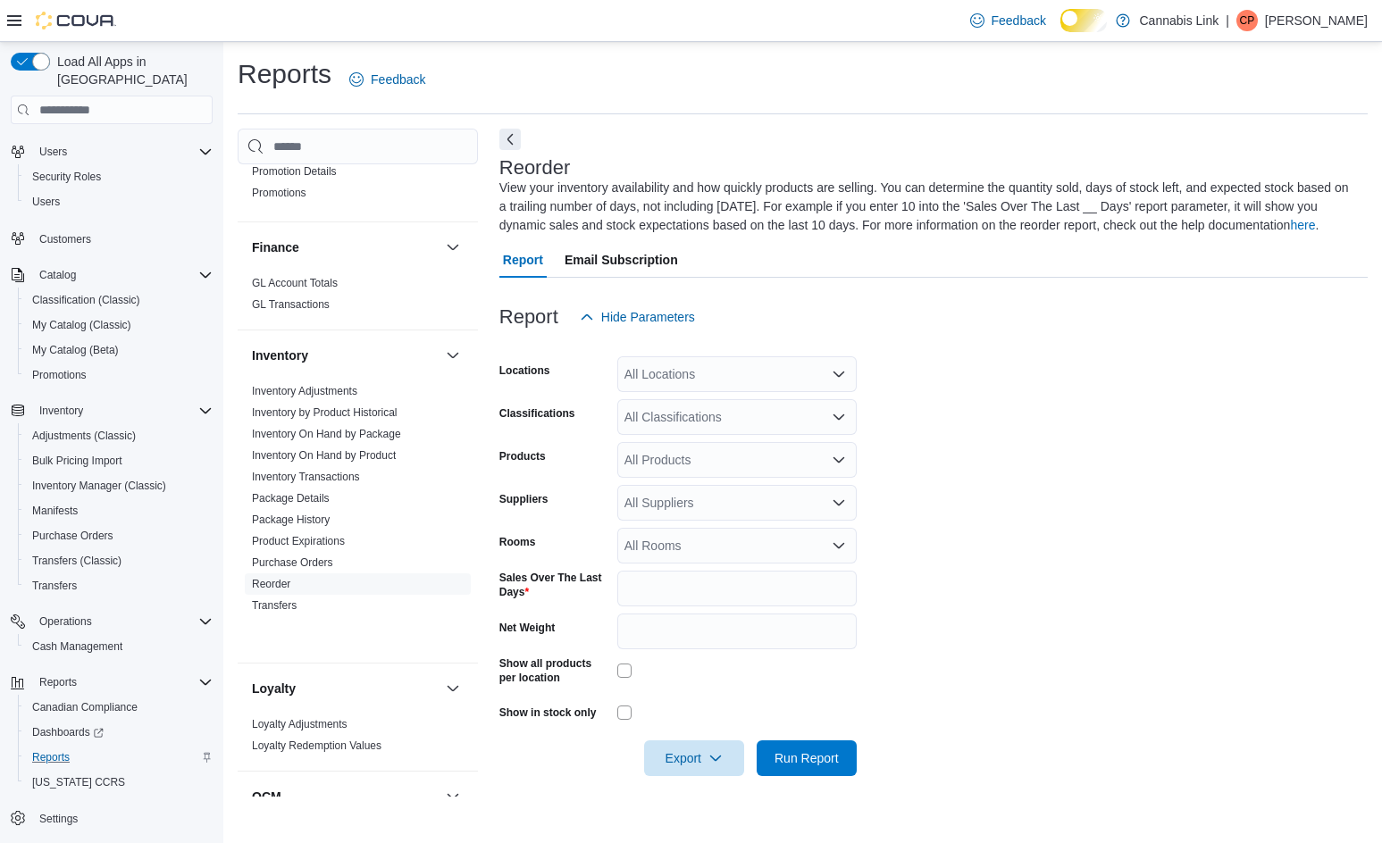
click at [641, 369] on div "All Locations" at bounding box center [736, 374] width 239 height 36
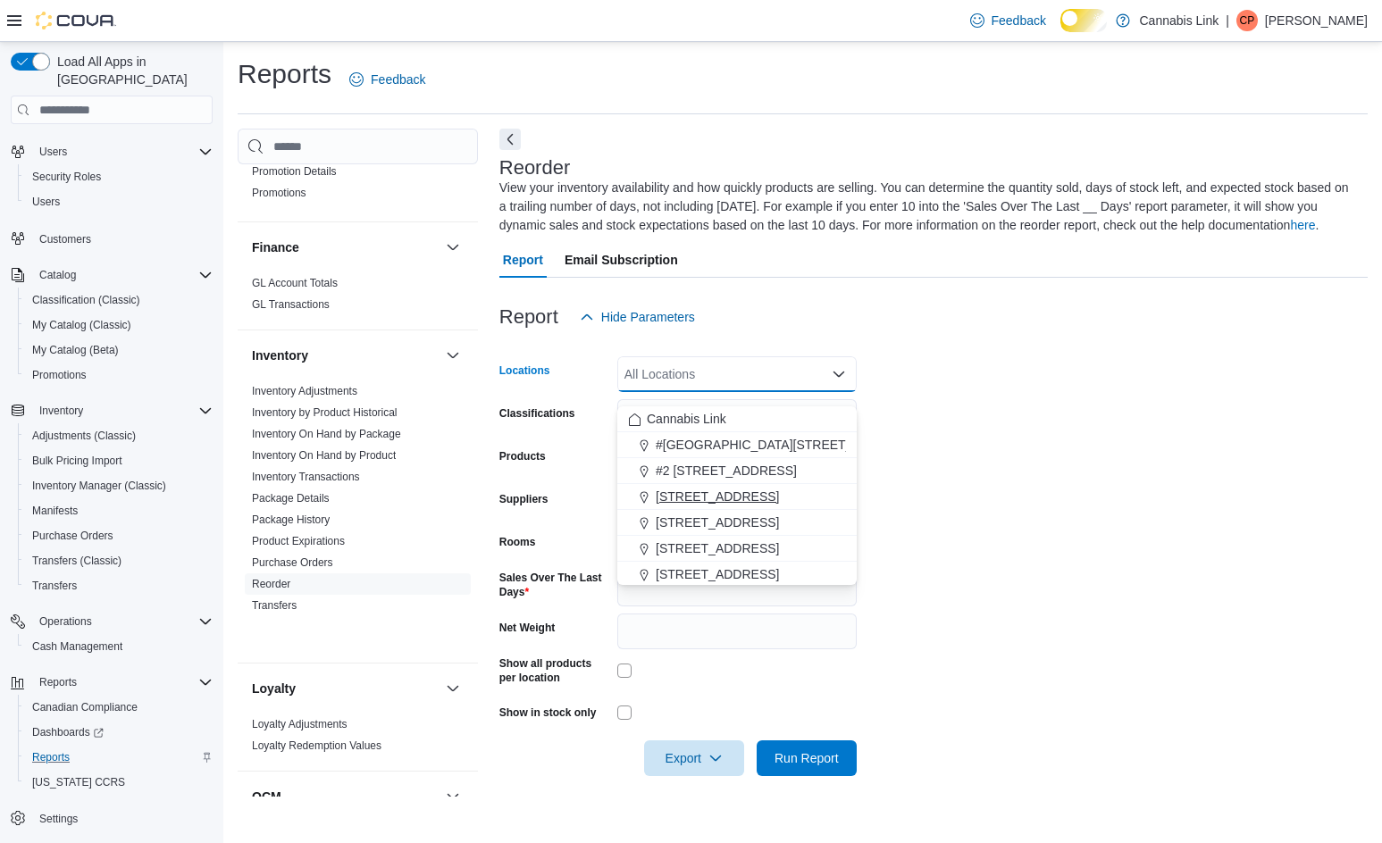
click at [771, 494] on span "[STREET_ADDRESS]" at bounding box center [717, 497] width 123 height 18
click at [990, 487] on form "Locations [STREET_ADDRESS] Selected. [STREET_ADDRESS]. Press Backspace to delet…" at bounding box center [933, 555] width 868 height 441
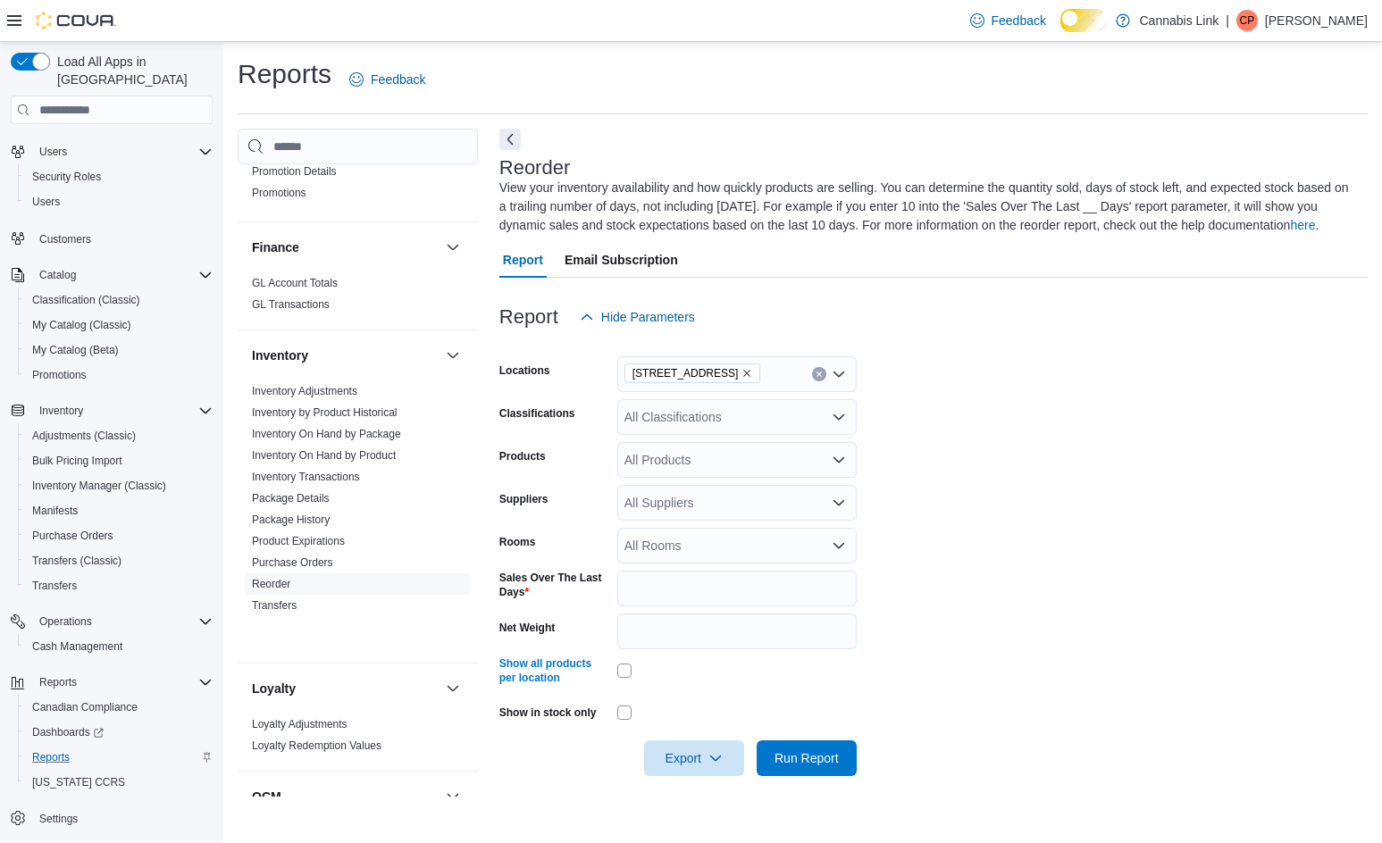
click at [753, 505] on div "All Suppliers" at bounding box center [736, 503] width 239 height 36
type input "***"
click at [651, 541] on span "OCS" at bounding box center [737, 548] width 218 height 18
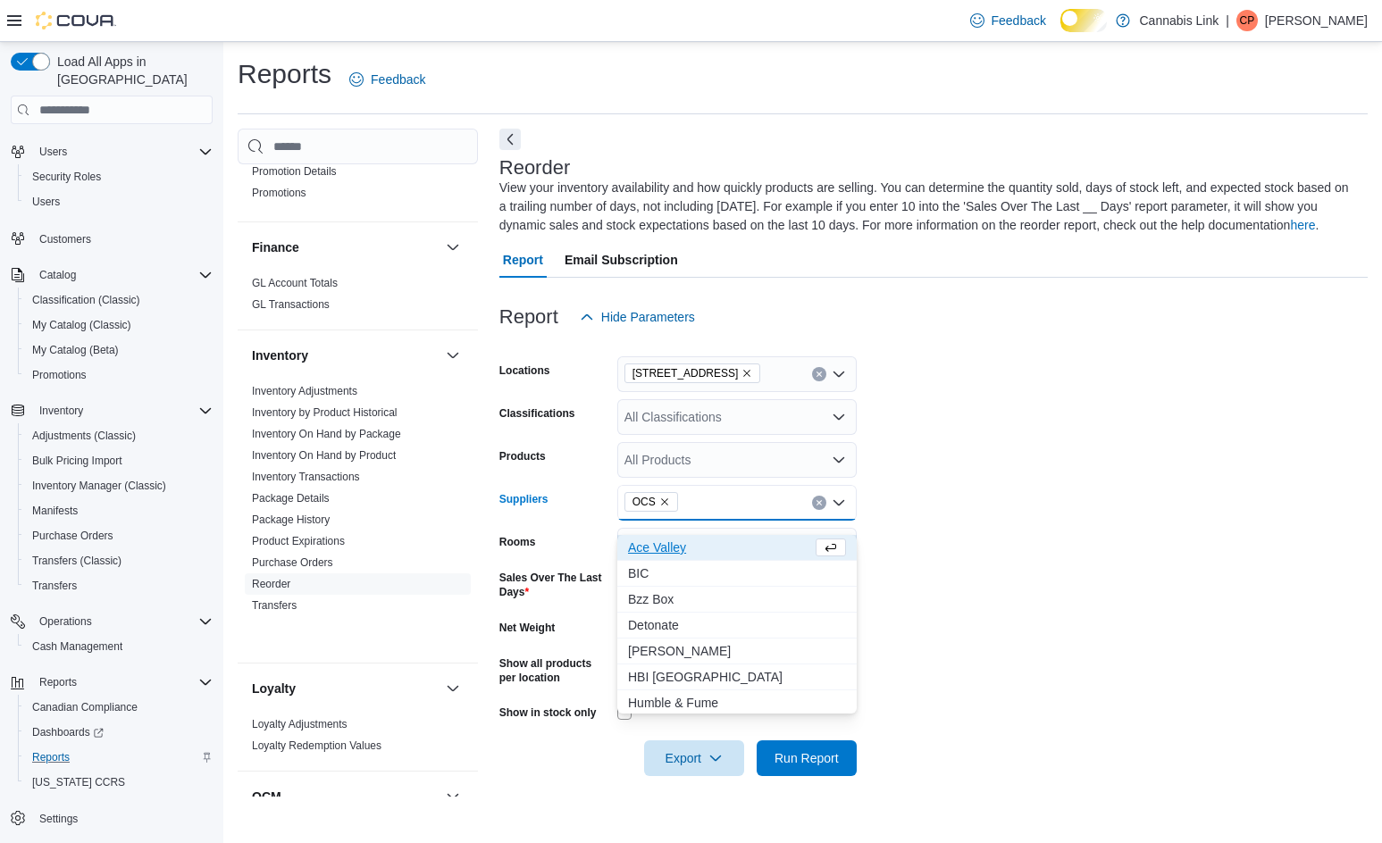
click at [938, 574] on form "Locations [STREET_ADDRESS] Classifications All Classifications Products All Pro…" at bounding box center [933, 555] width 868 height 441
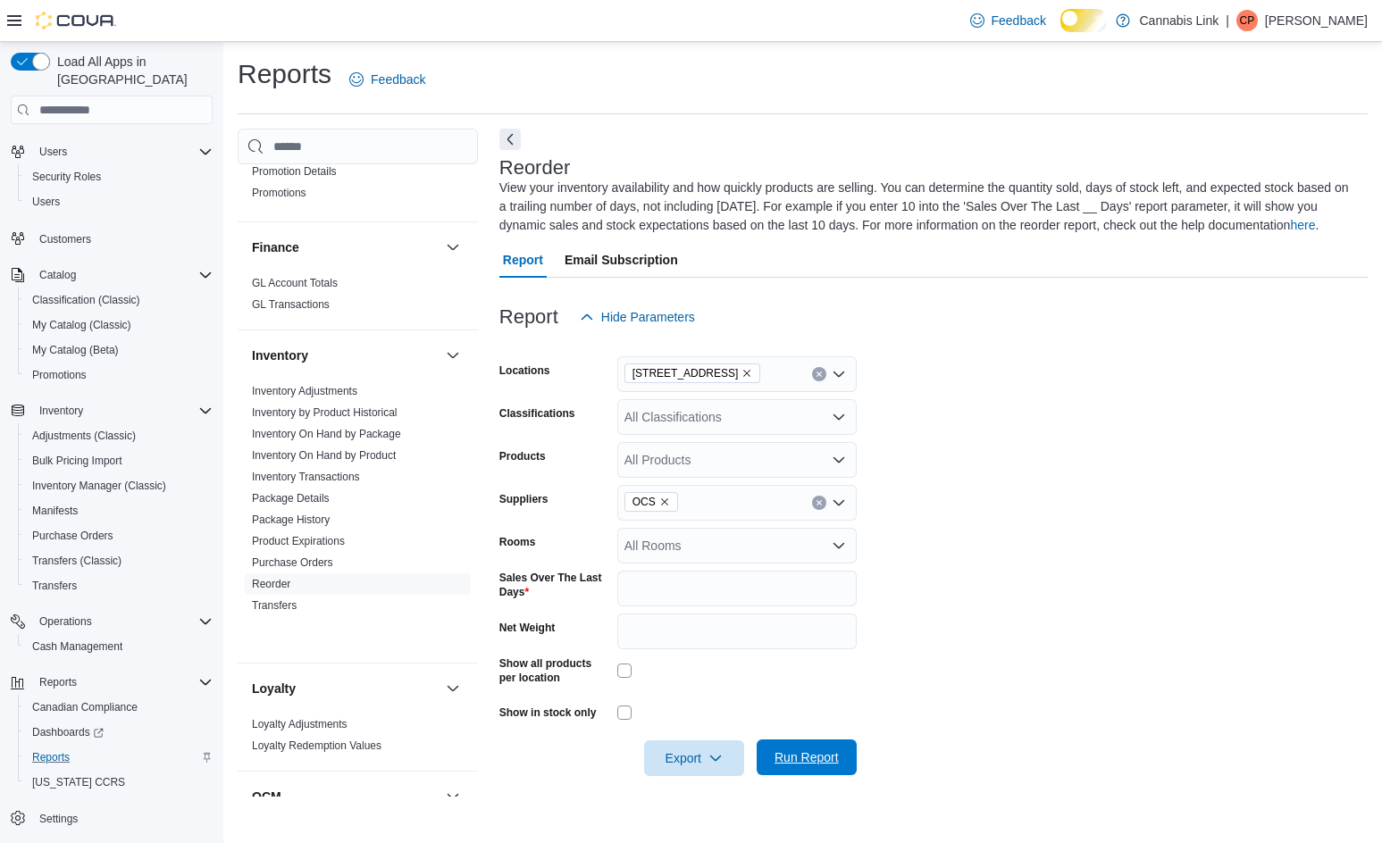
click at [828, 766] on span "Run Report" at bounding box center [807, 758] width 64 height 18
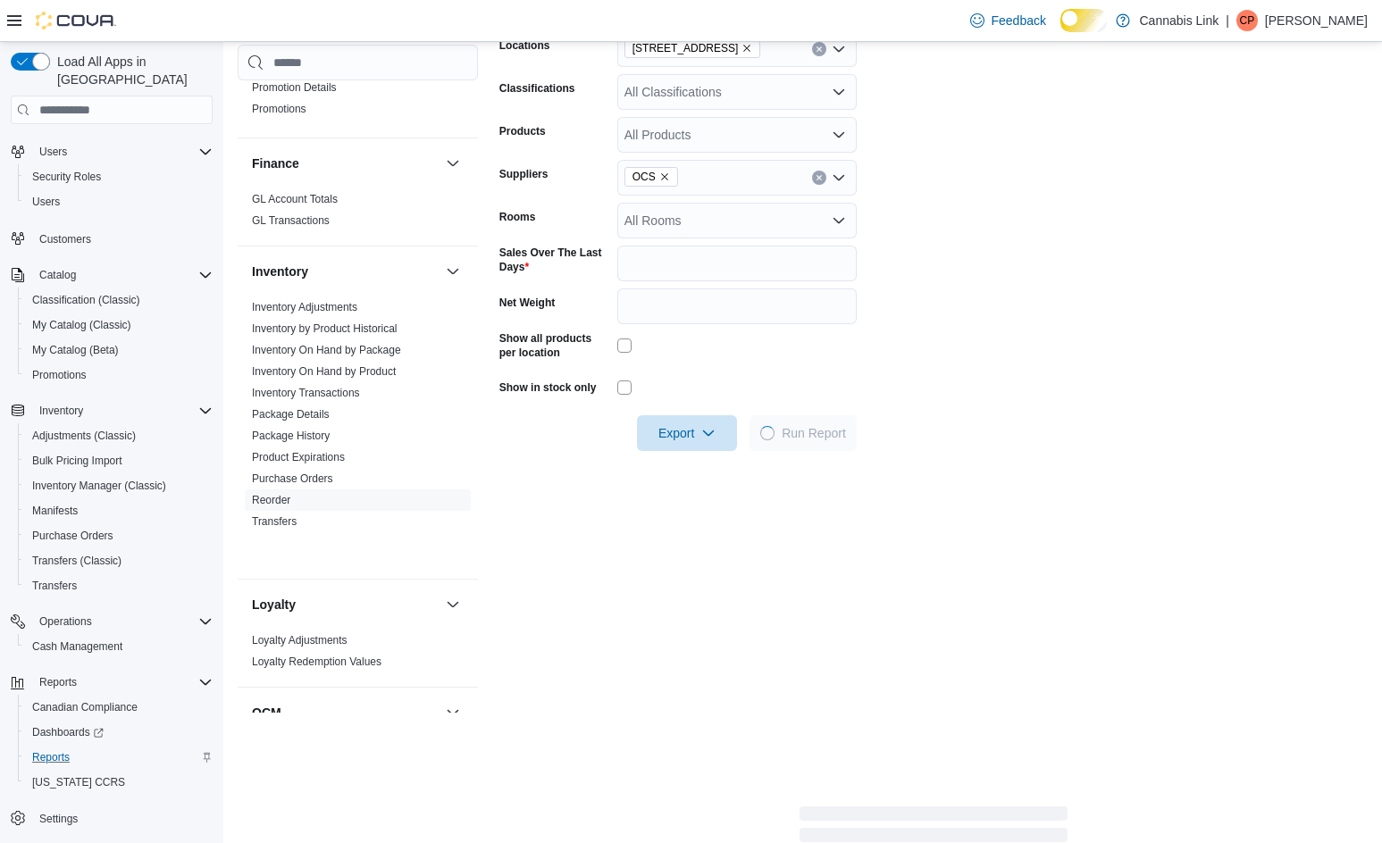
scroll to position [333, 0]
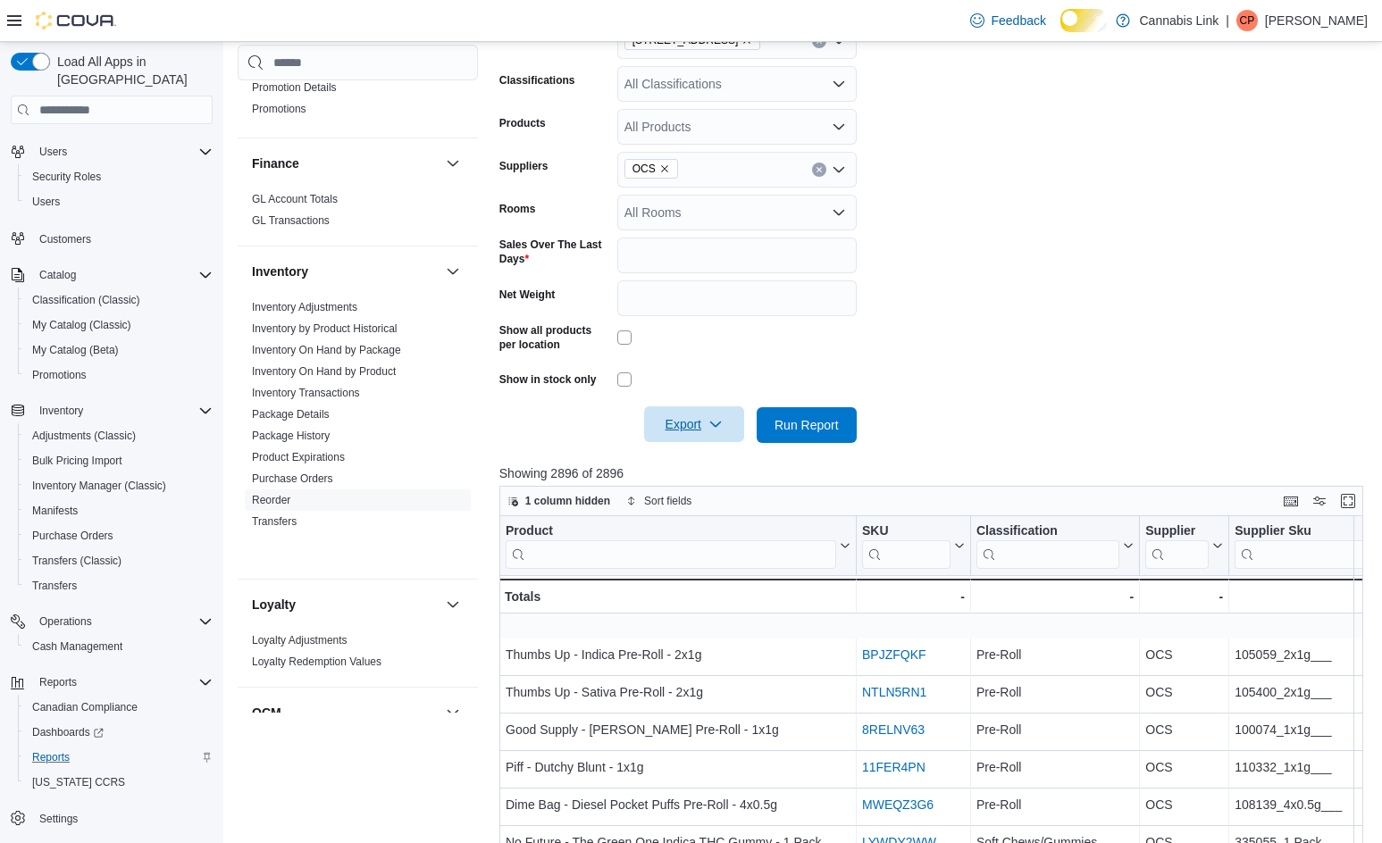
click at [712, 431] on icon "button" at bounding box center [715, 424] width 14 height 14
click at [671, 503] on span "Export to Excel" at bounding box center [684, 497] width 80 height 14
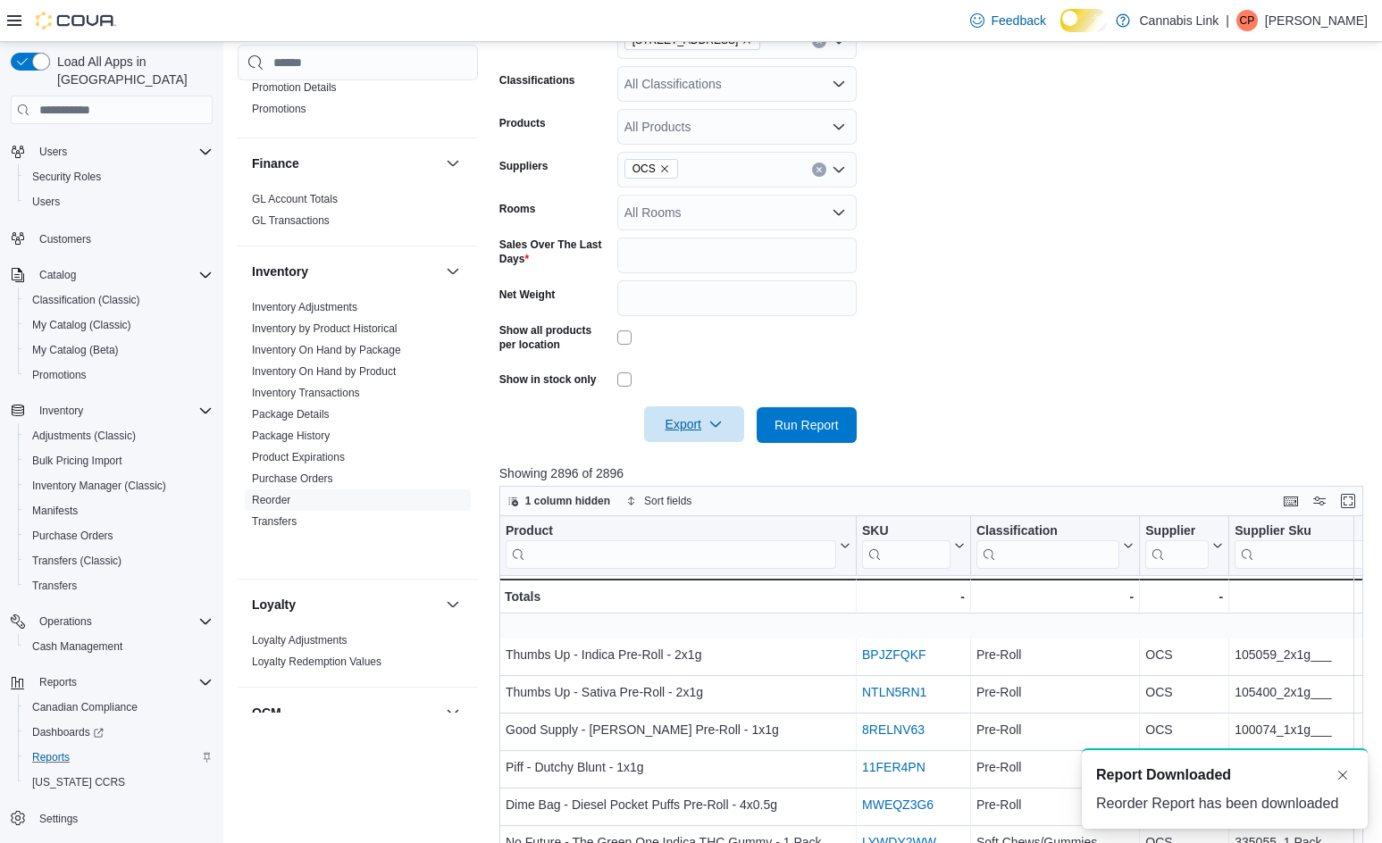
scroll to position [0, 0]
